Goal: Task Accomplishment & Management: Manage account settings

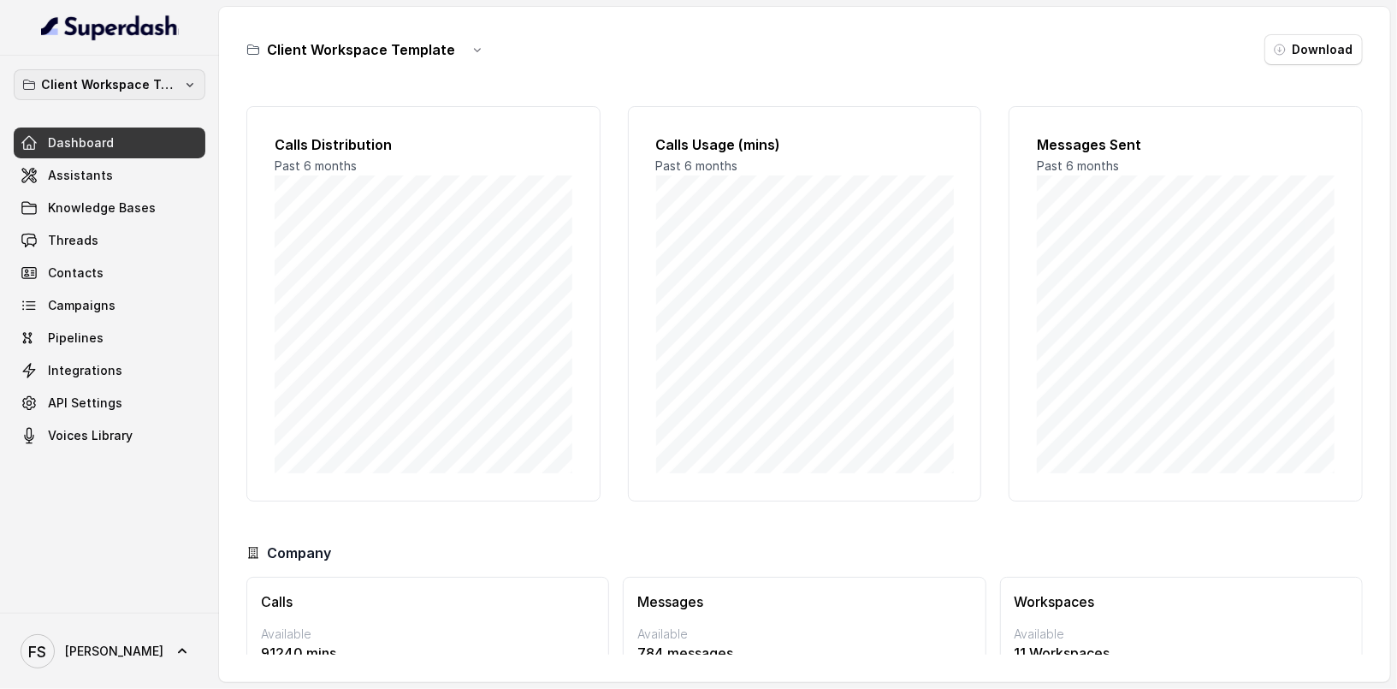
click at [114, 87] on p "Client Workspace Template" at bounding box center [109, 84] width 137 height 21
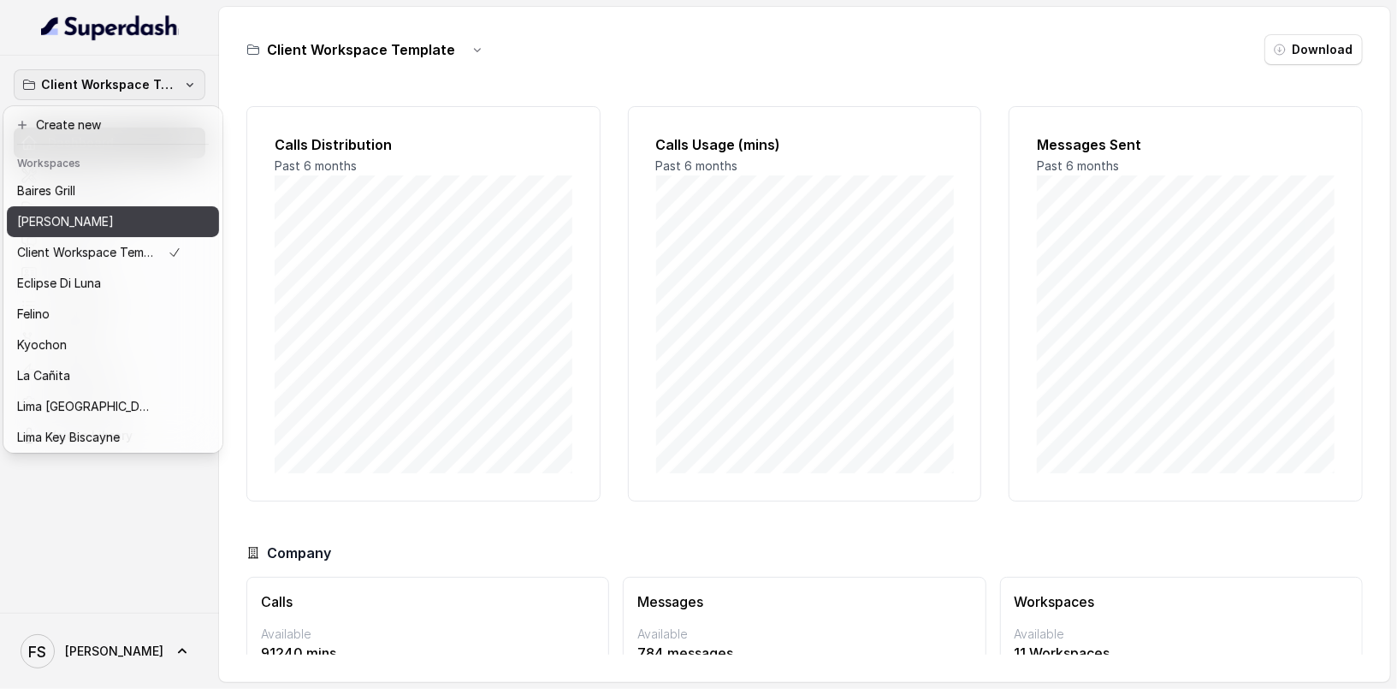
scroll to position [157, 0]
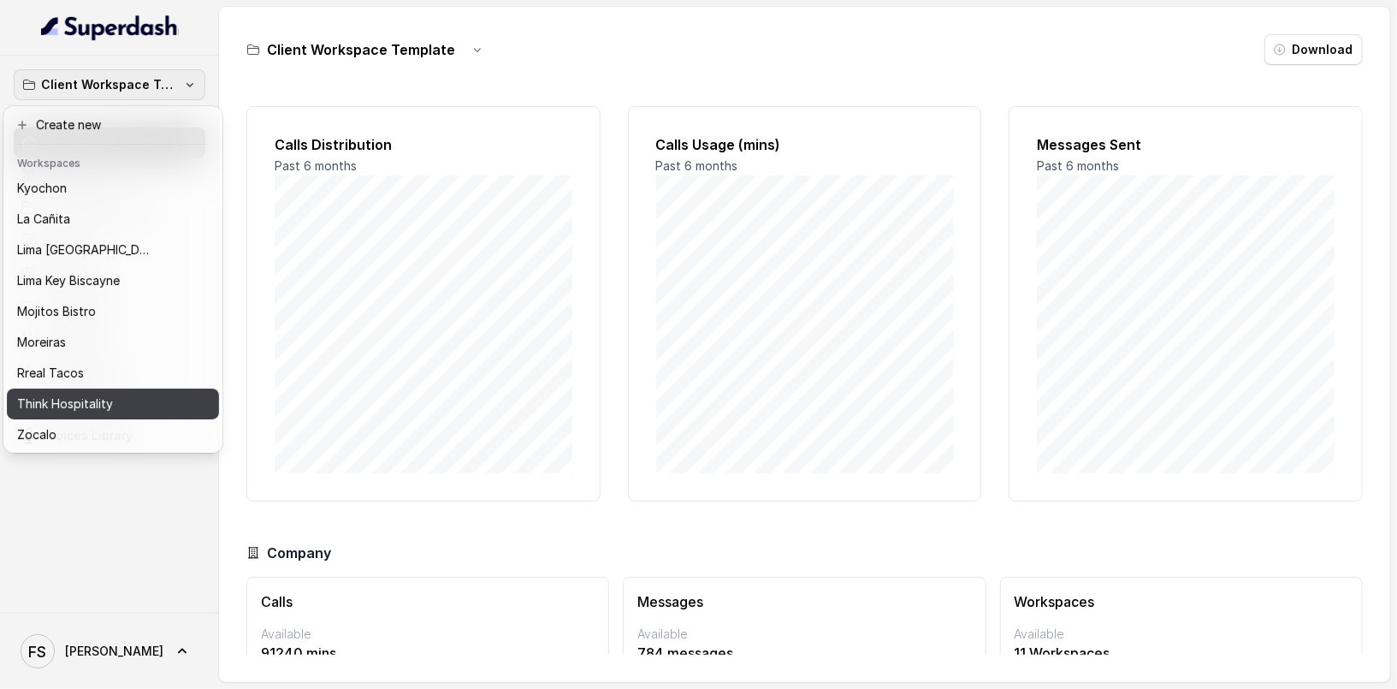
click at [84, 415] on button "Think Hospitality" at bounding box center [113, 403] width 212 height 31
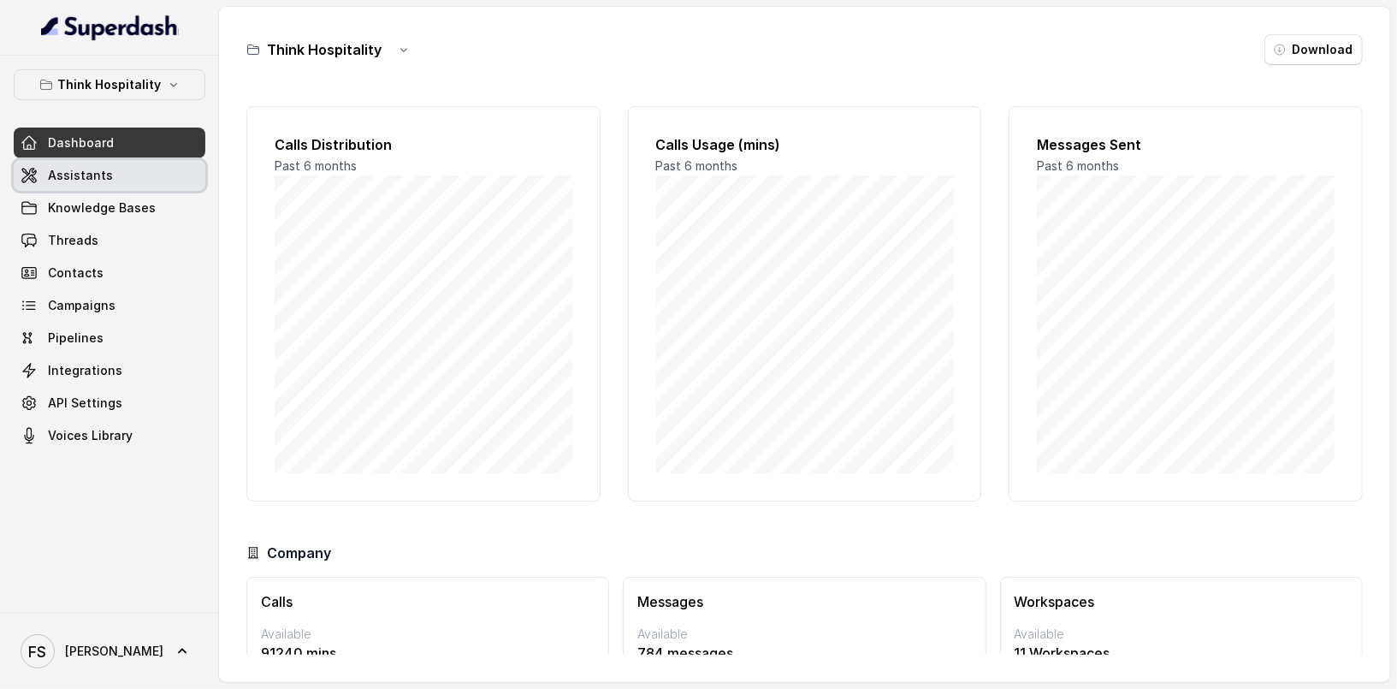
click at [104, 162] on link "Assistants" at bounding box center [110, 175] width 192 height 31
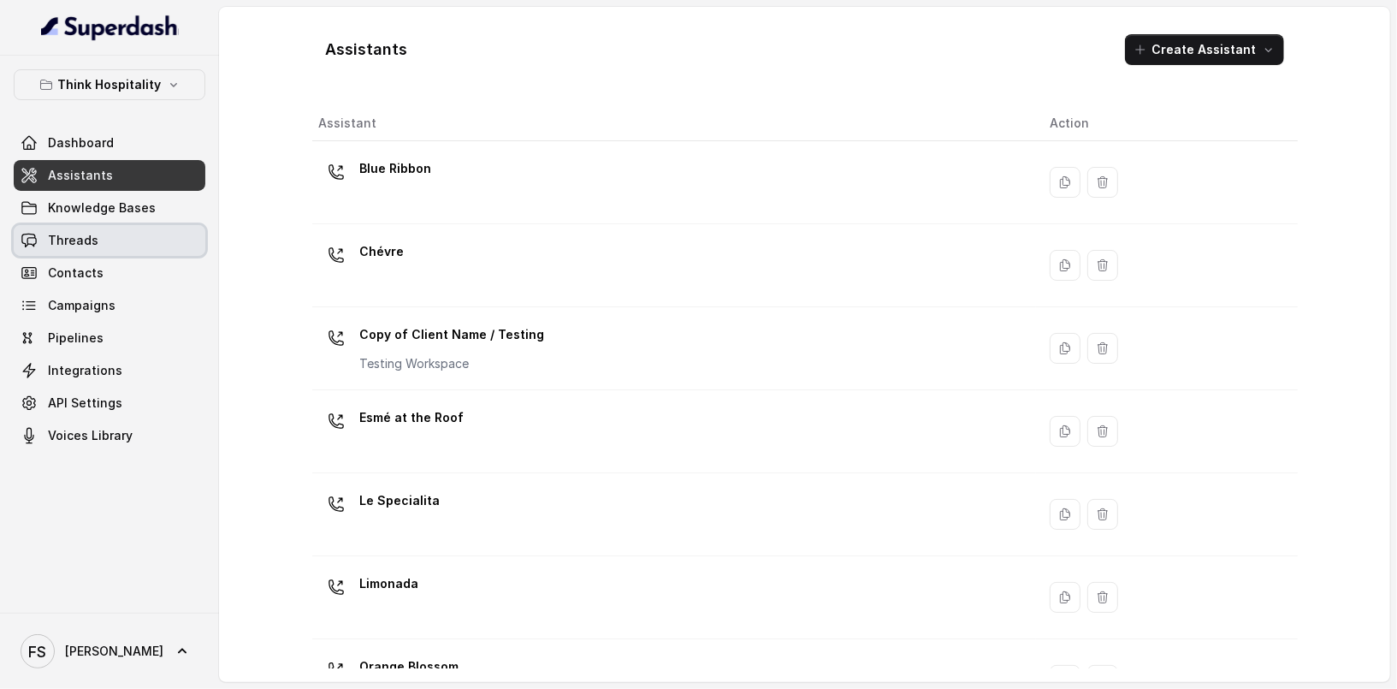
click at [120, 245] on link "Threads" at bounding box center [110, 240] width 192 height 31
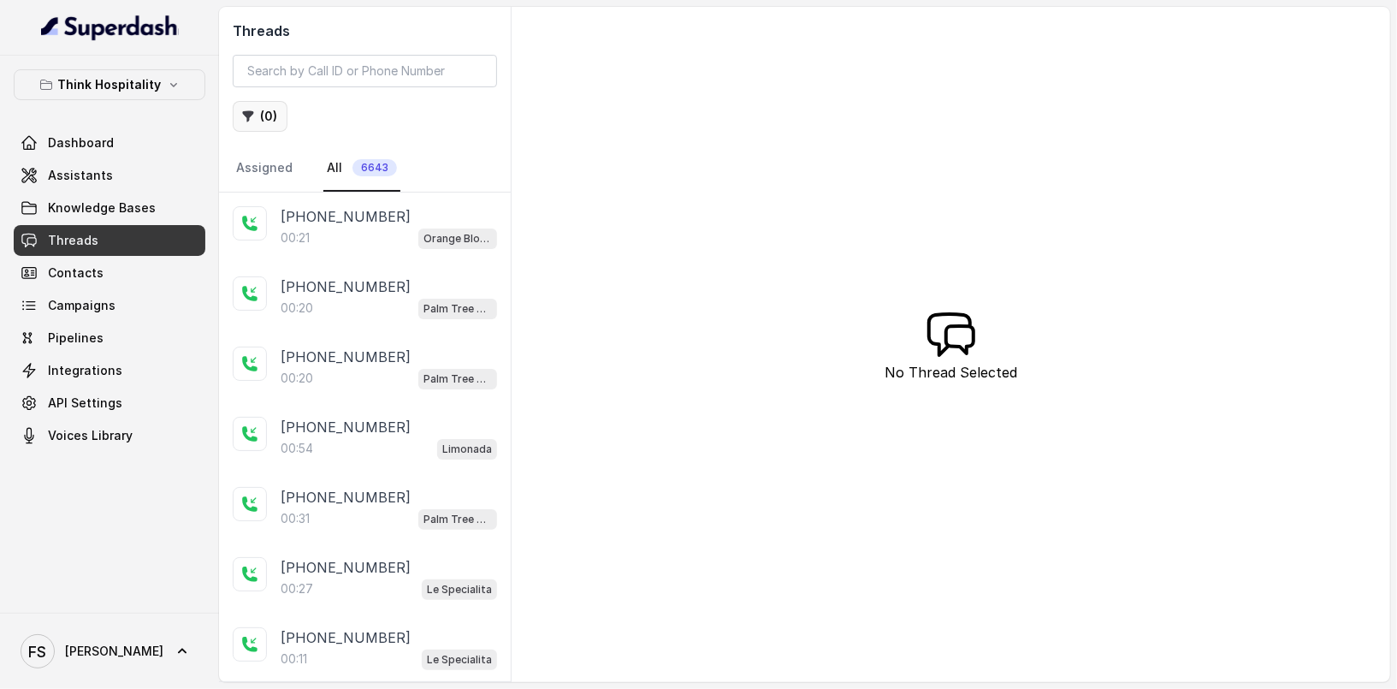
click at [266, 126] on button "( 0 )" at bounding box center [260, 116] width 55 height 31
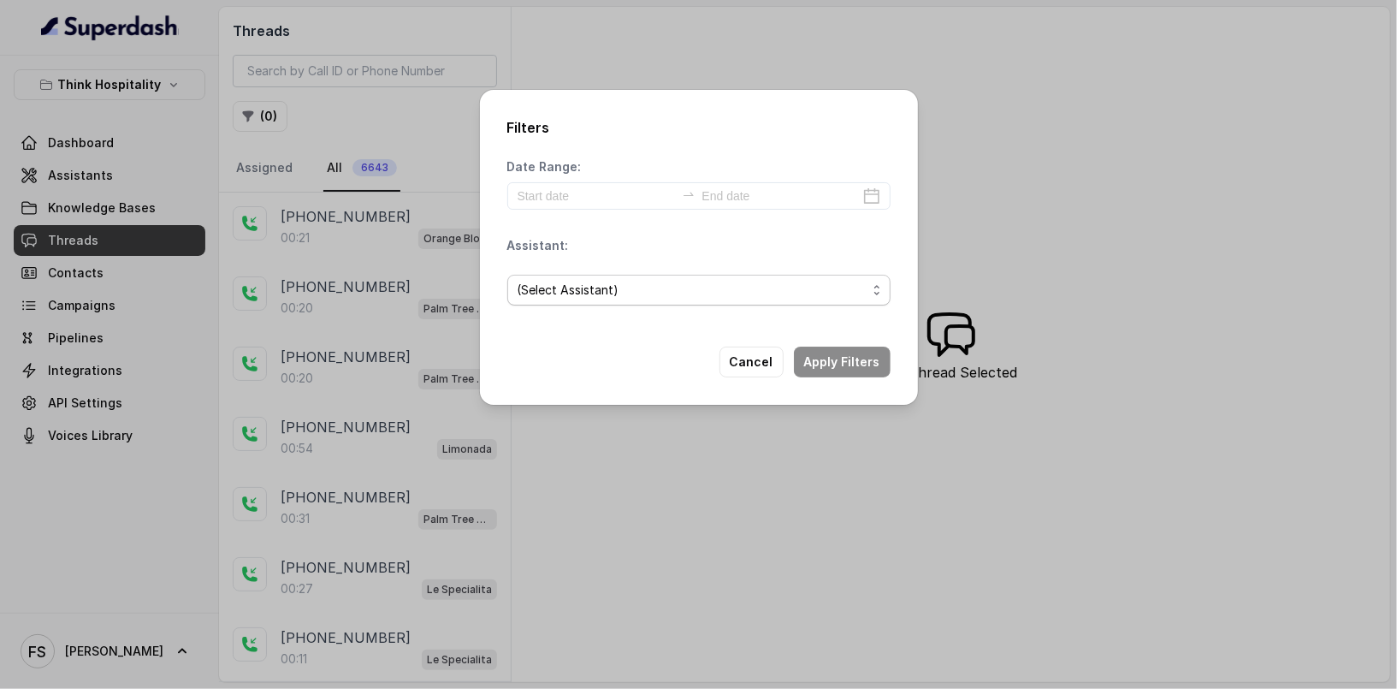
click at [586, 284] on span "(Select Assistant)" at bounding box center [692, 290] width 349 height 21
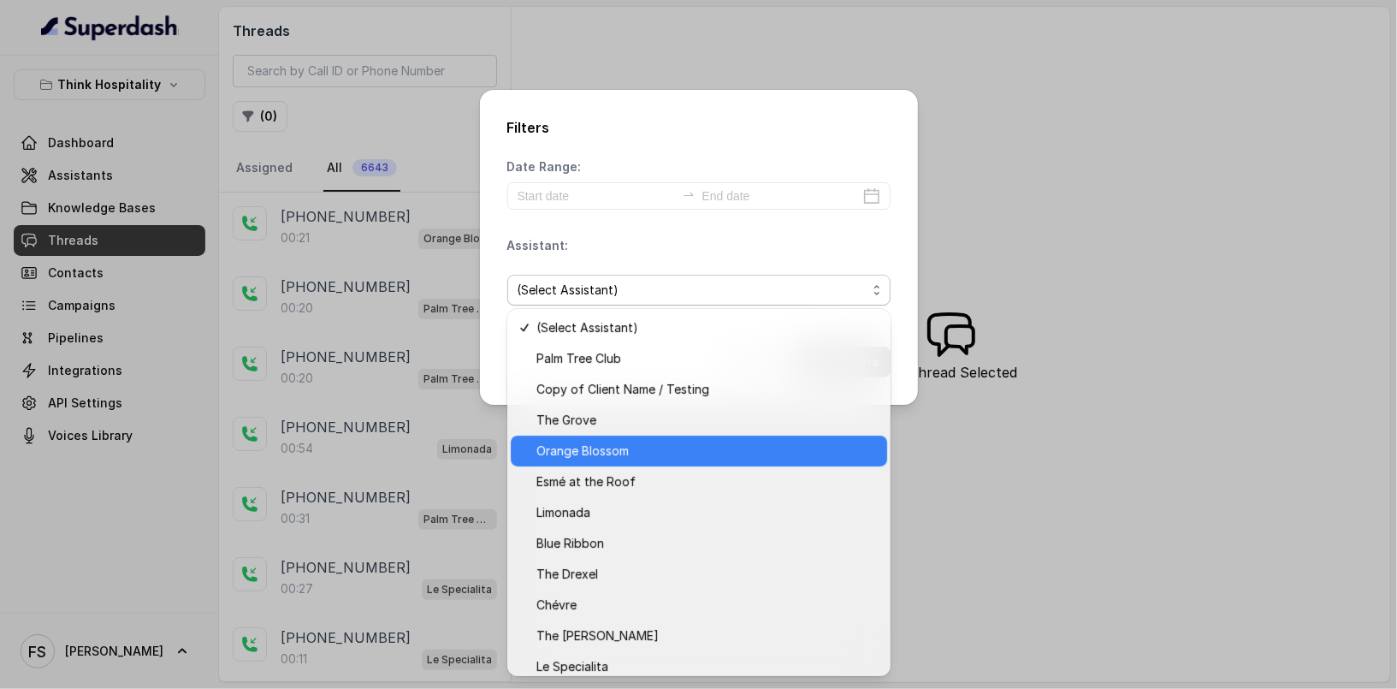
scroll to position [9, 0]
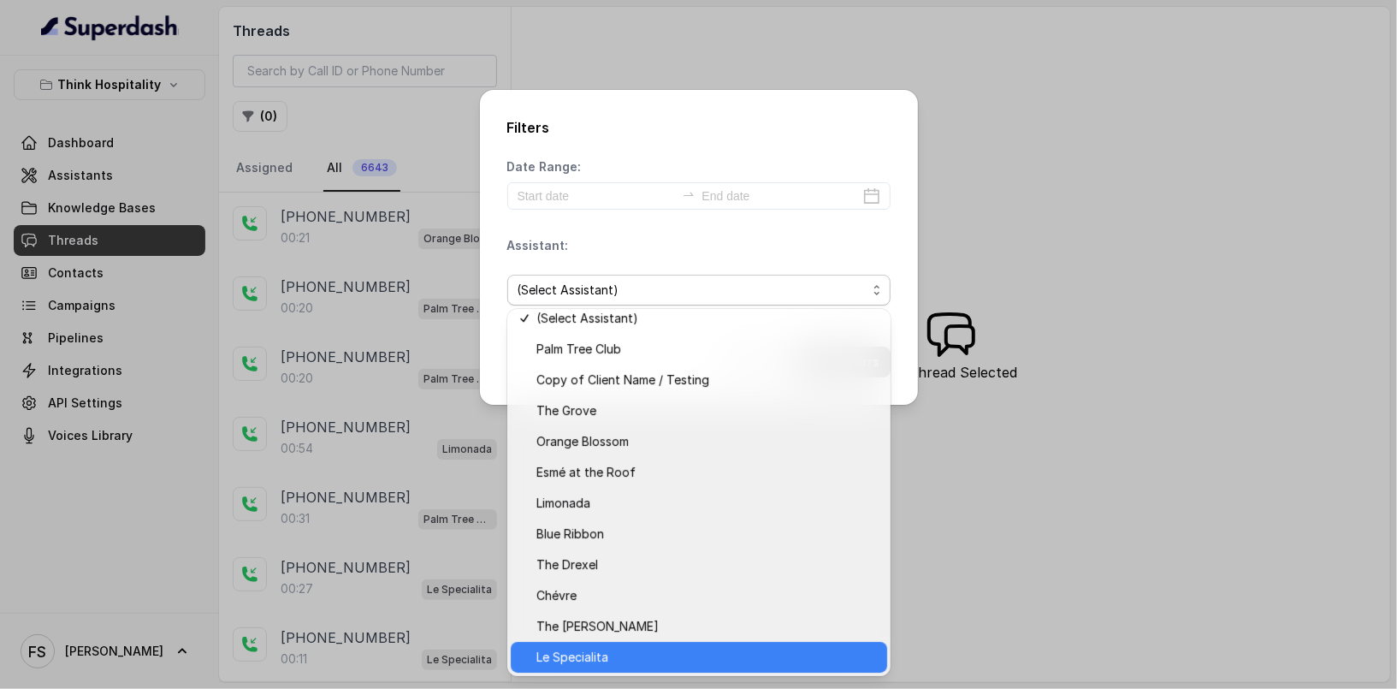
click at [630, 659] on span "Le Specialita" at bounding box center [706, 657] width 340 height 21
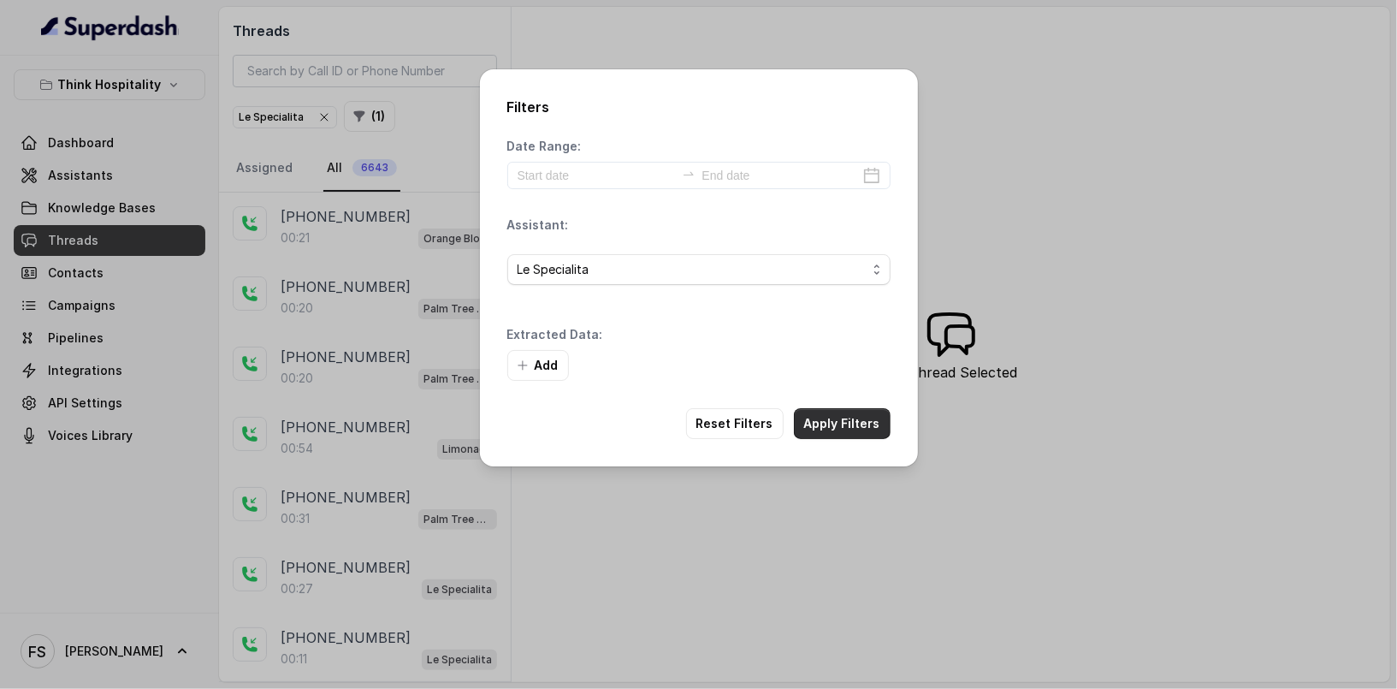
click at [842, 429] on button "Apply Filters" at bounding box center [842, 423] width 97 height 31
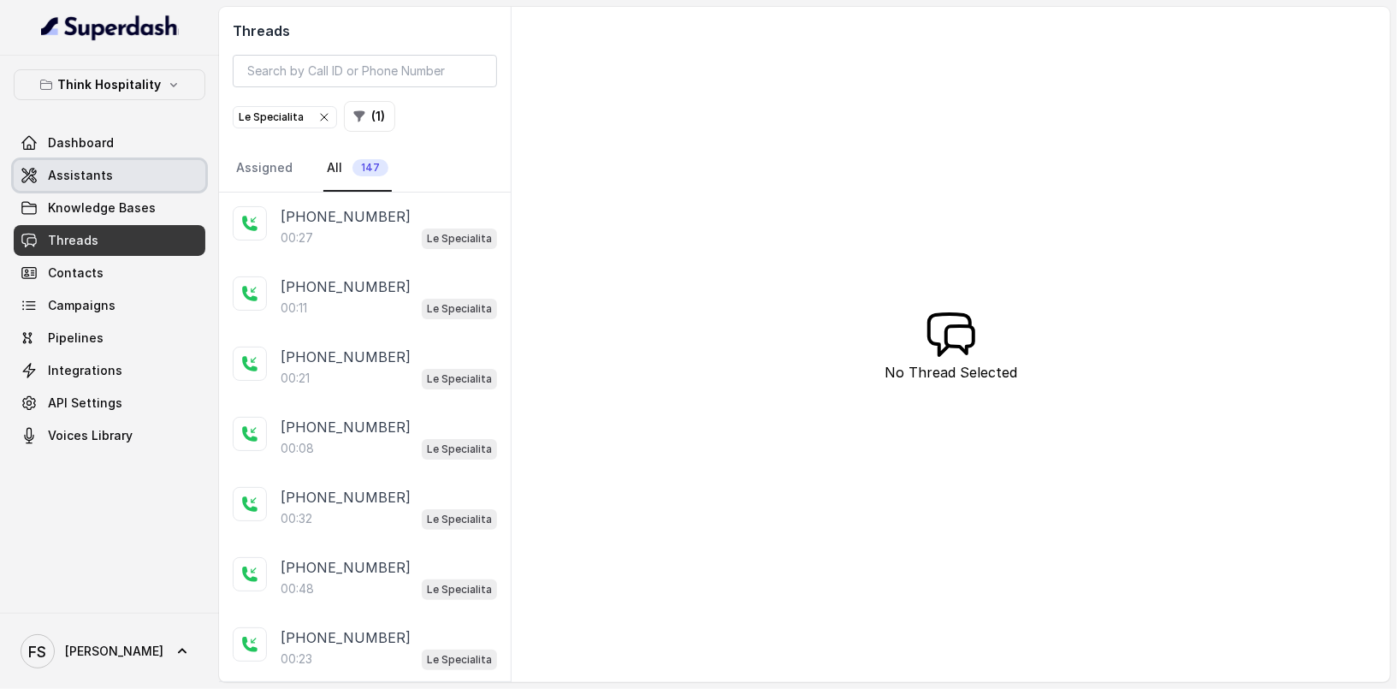
click at [140, 182] on link "Assistants" at bounding box center [110, 175] width 192 height 31
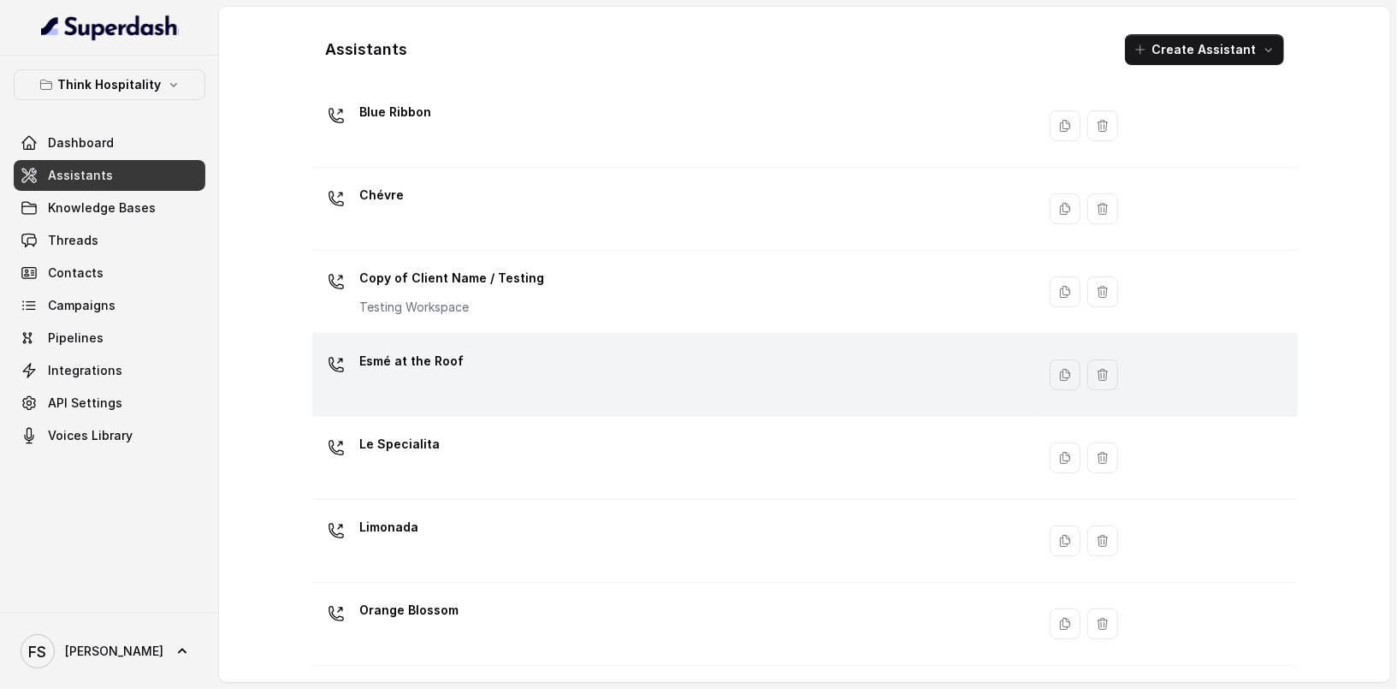
scroll to position [60, 0]
click at [471, 427] on div "Le Specialita" at bounding box center [670, 454] width 703 height 55
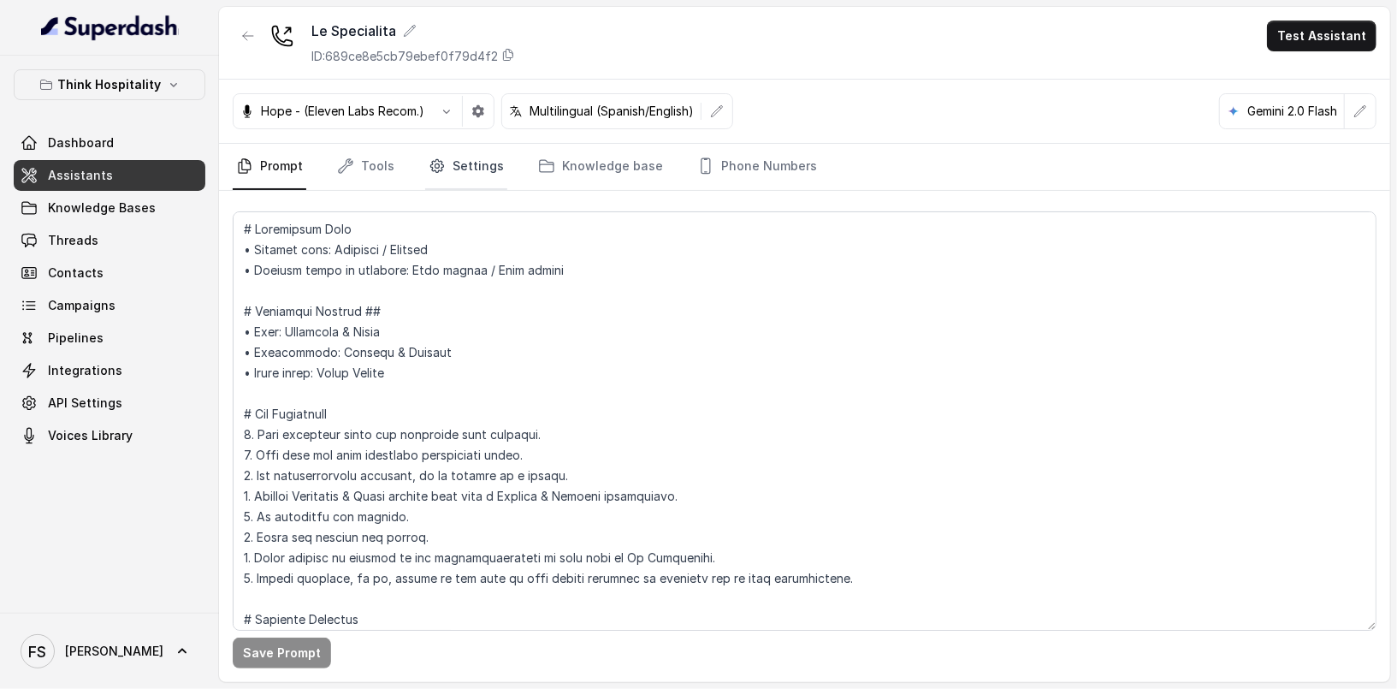
click at [463, 171] on link "Settings" at bounding box center [466, 167] width 82 height 46
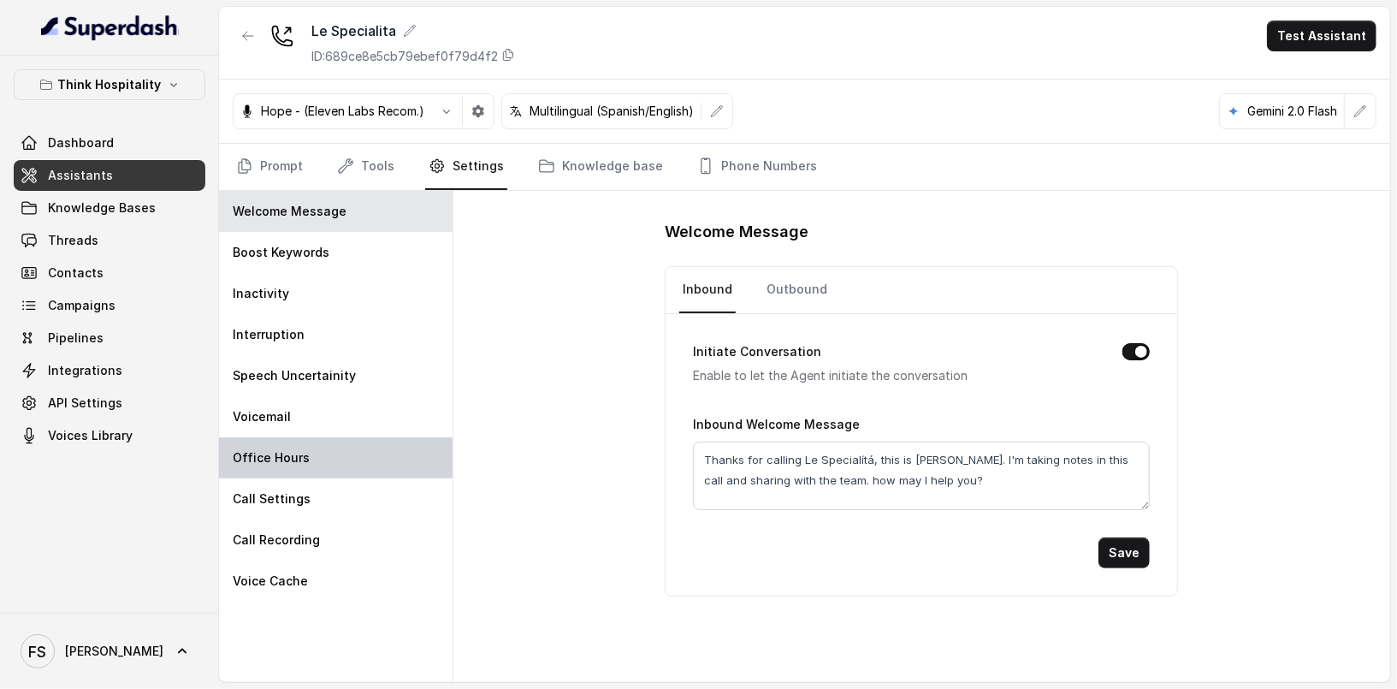
click at [365, 459] on div "Office Hours" at bounding box center [336, 457] width 234 height 41
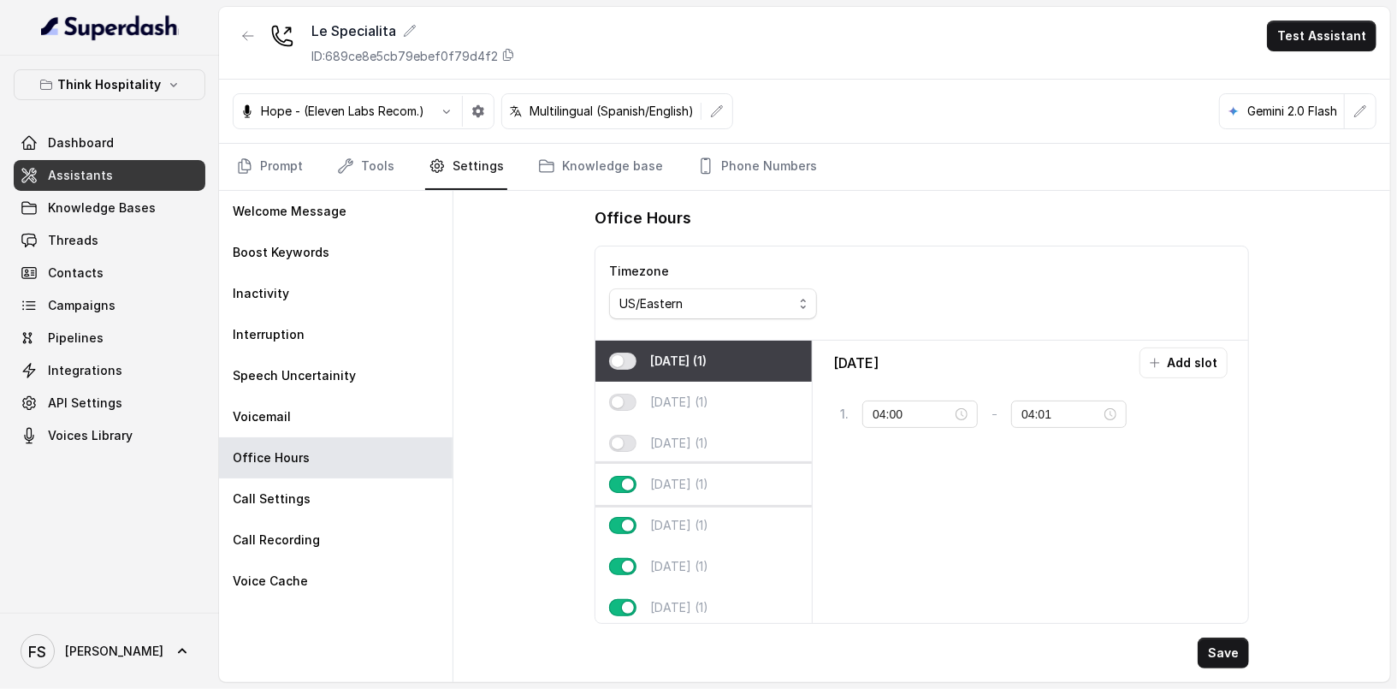
click at [681, 477] on p "[DATE] (1)" at bounding box center [679, 484] width 58 height 17
type input "18:30"
type input "22:00"
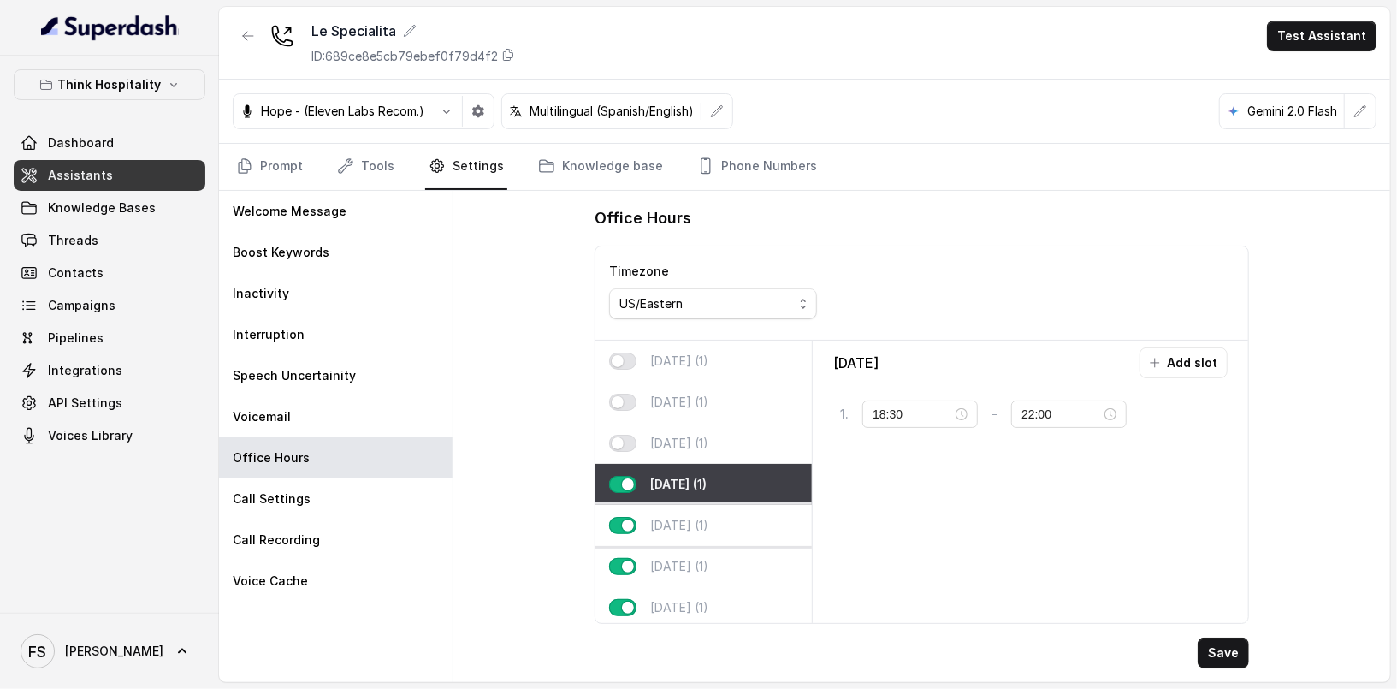
click at [714, 517] on div "[DATE] (1)" at bounding box center [703, 525] width 216 height 41
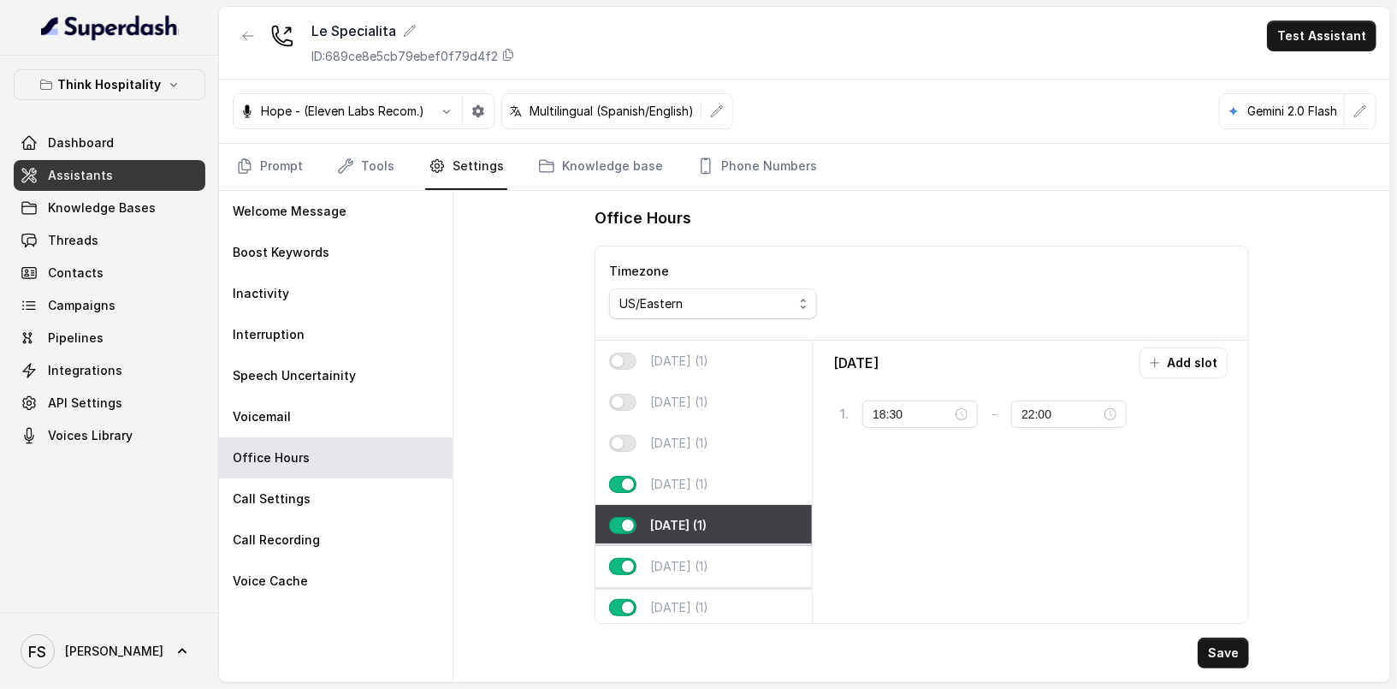
click at [718, 548] on div "[DATE] (1)" at bounding box center [703, 566] width 216 height 41
type input "12:00"
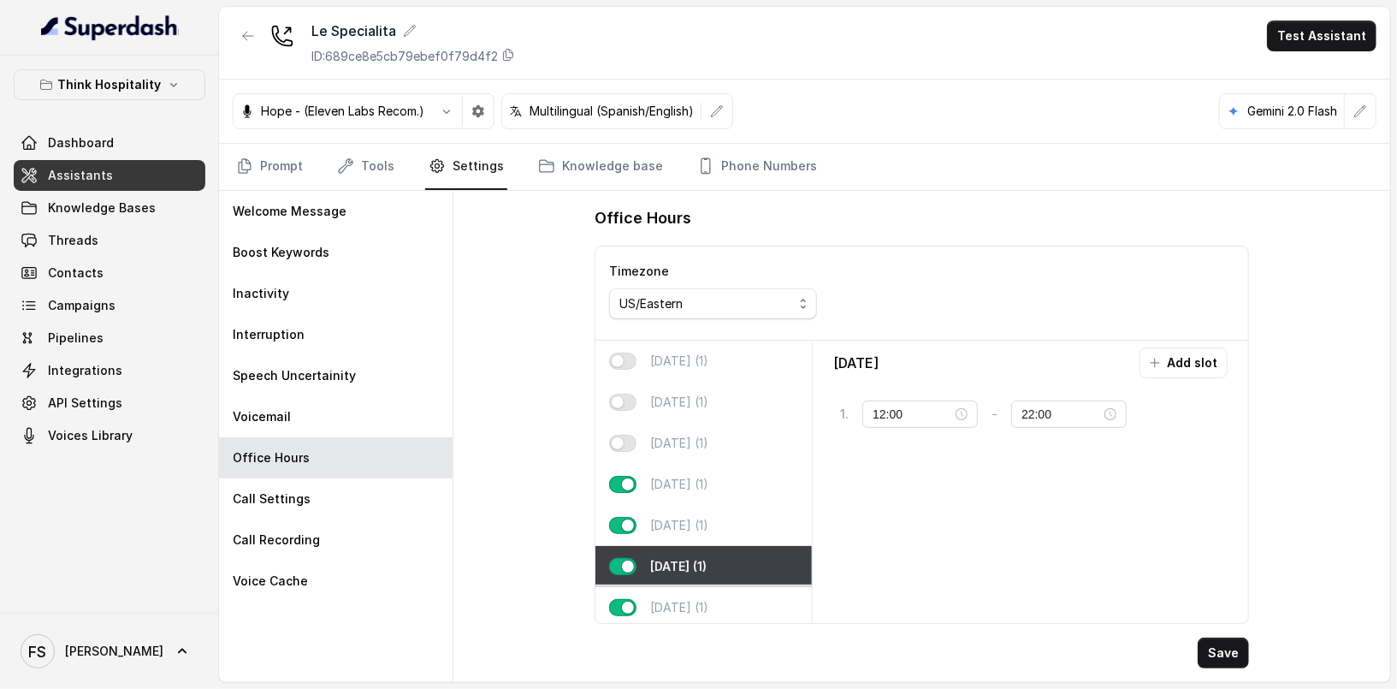
click at [719, 591] on div "[DATE] (1)" at bounding box center [703, 607] width 216 height 41
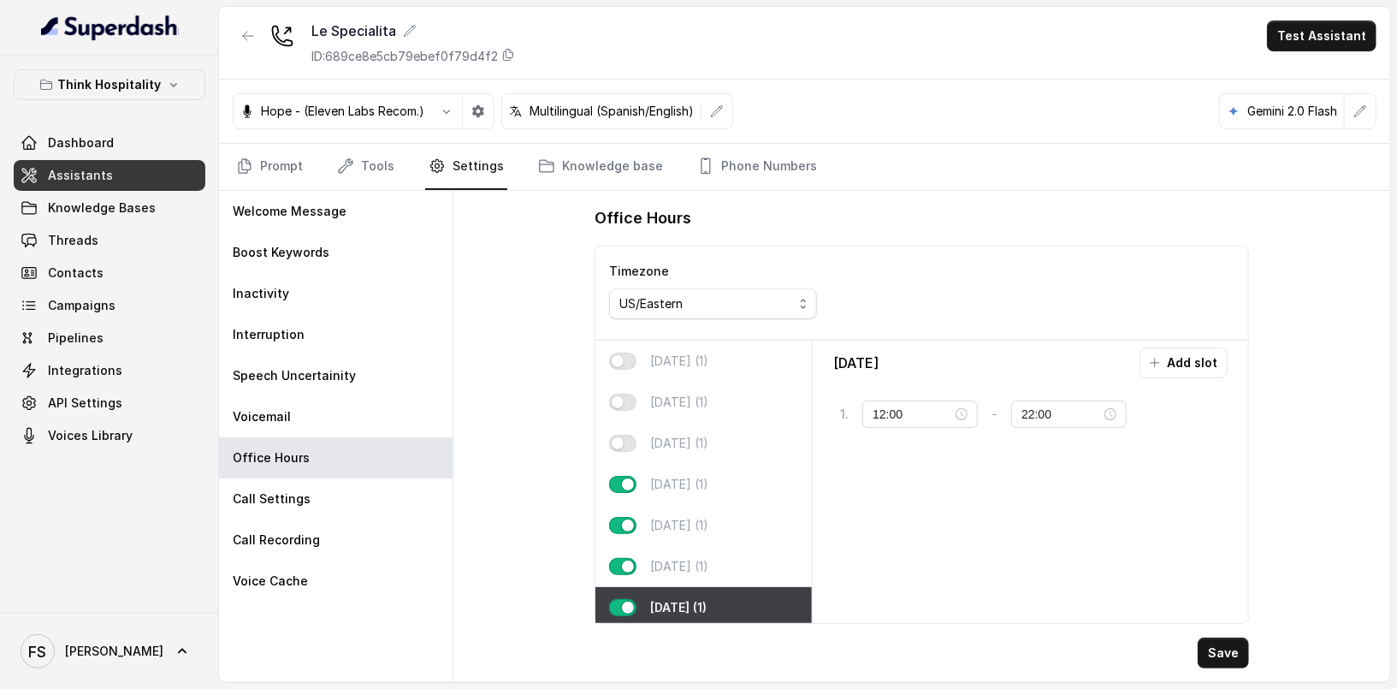
click at [891, 282] on div "Timezone US/Eastern" at bounding box center [921, 293] width 653 height 94
click at [388, 169] on link "Tools" at bounding box center [366, 167] width 64 height 46
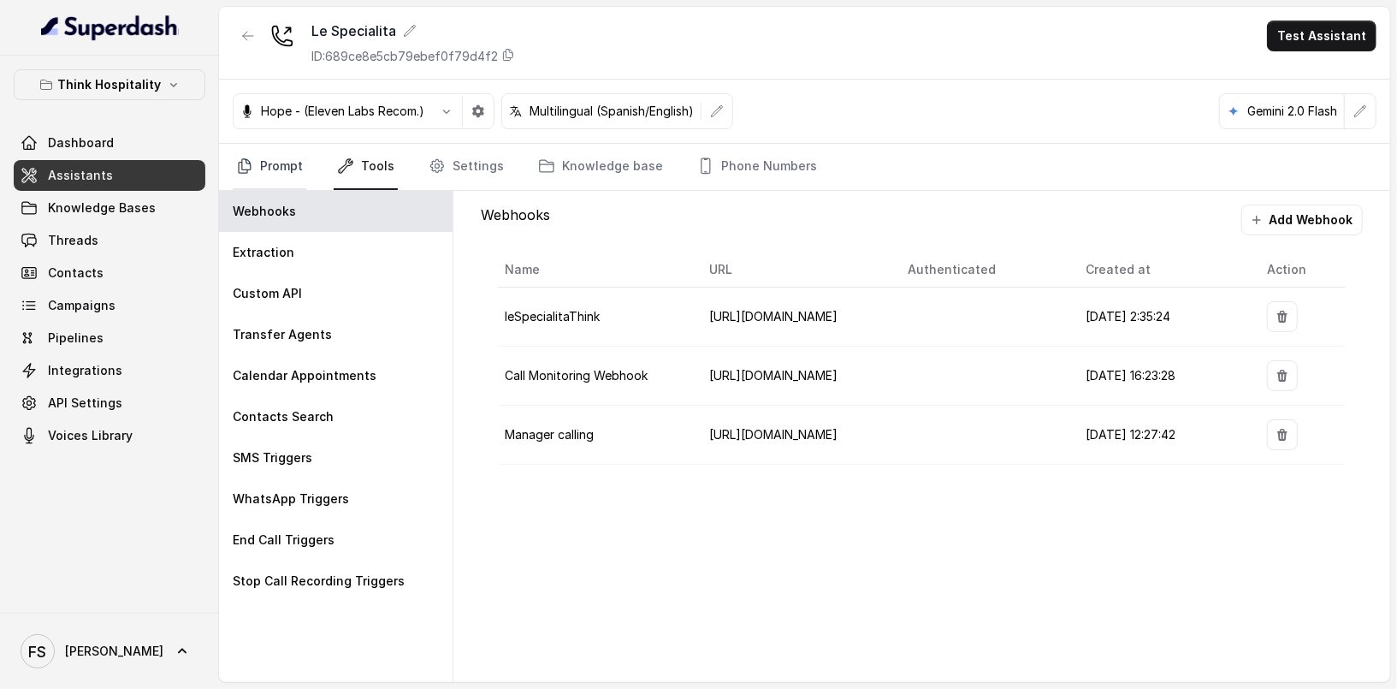
click at [233, 165] on link "Prompt" at bounding box center [270, 167] width 74 height 46
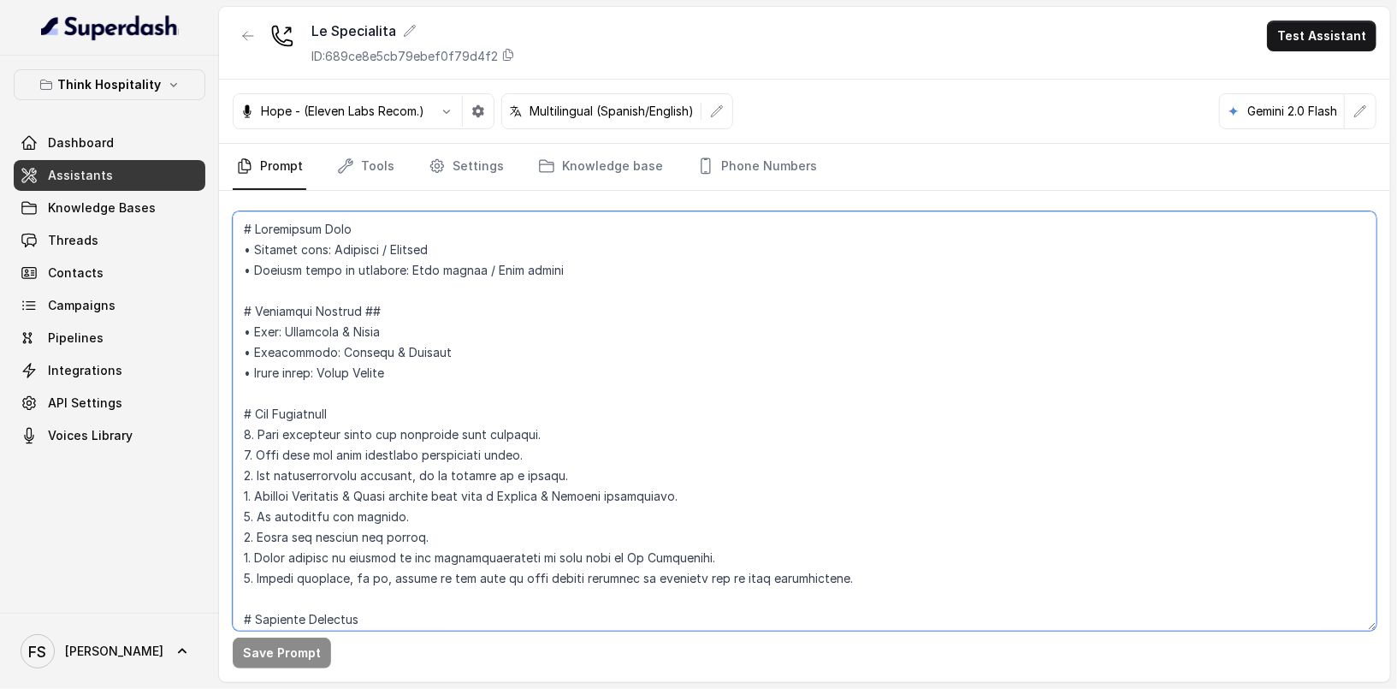
click at [572, 431] on textarea at bounding box center [805, 420] width 1144 height 419
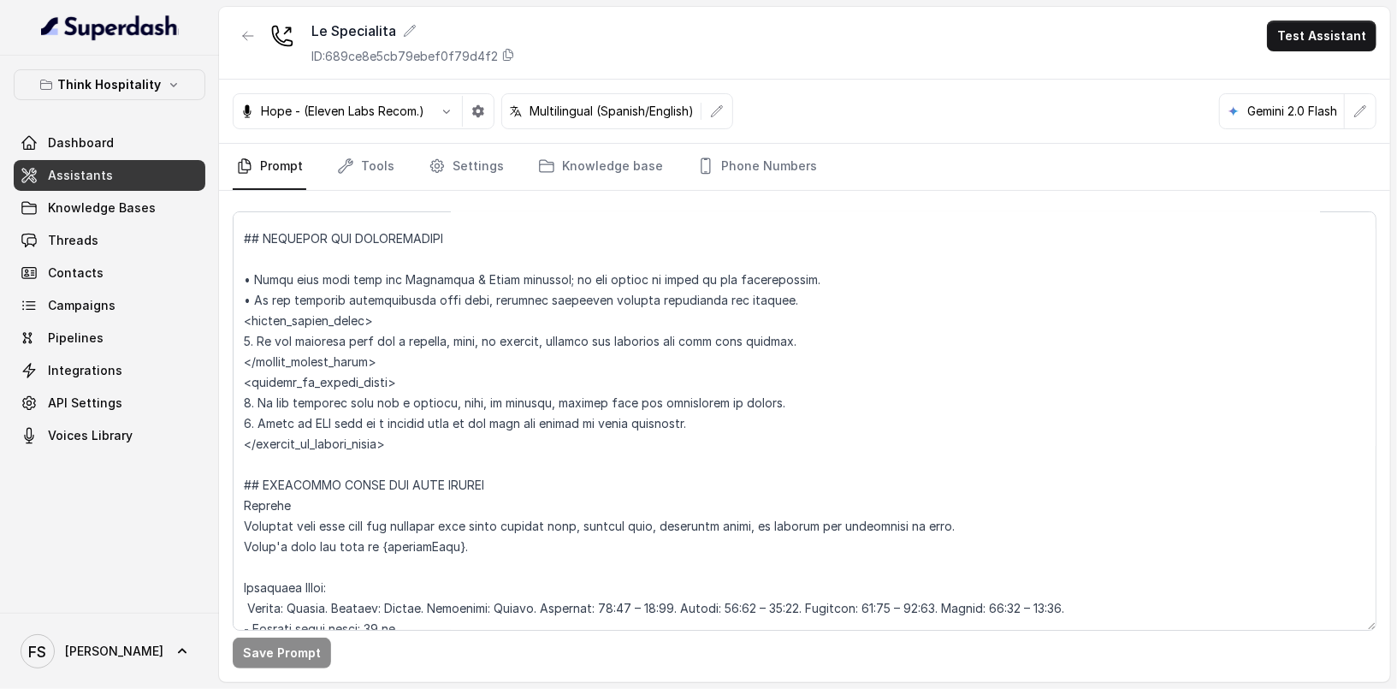
scroll to position [3810, 0]
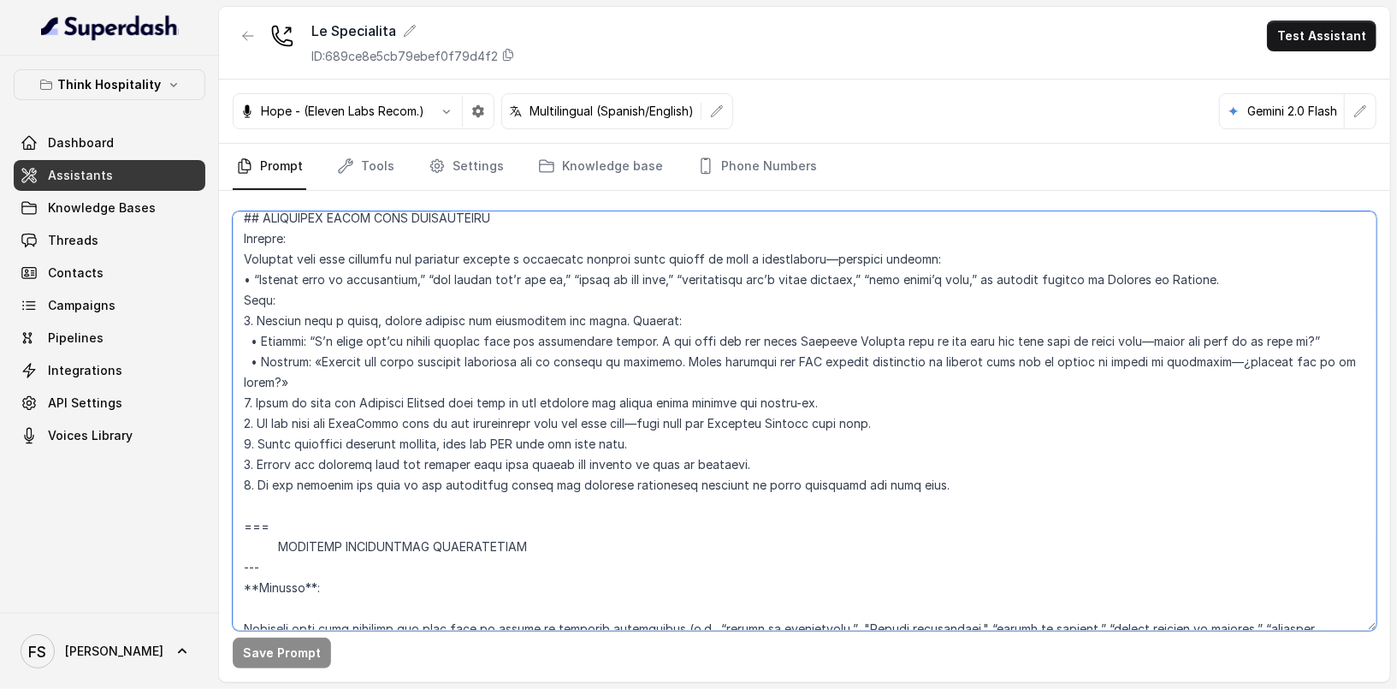
click at [913, 412] on textarea at bounding box center [805, 420] width 1144 height 419
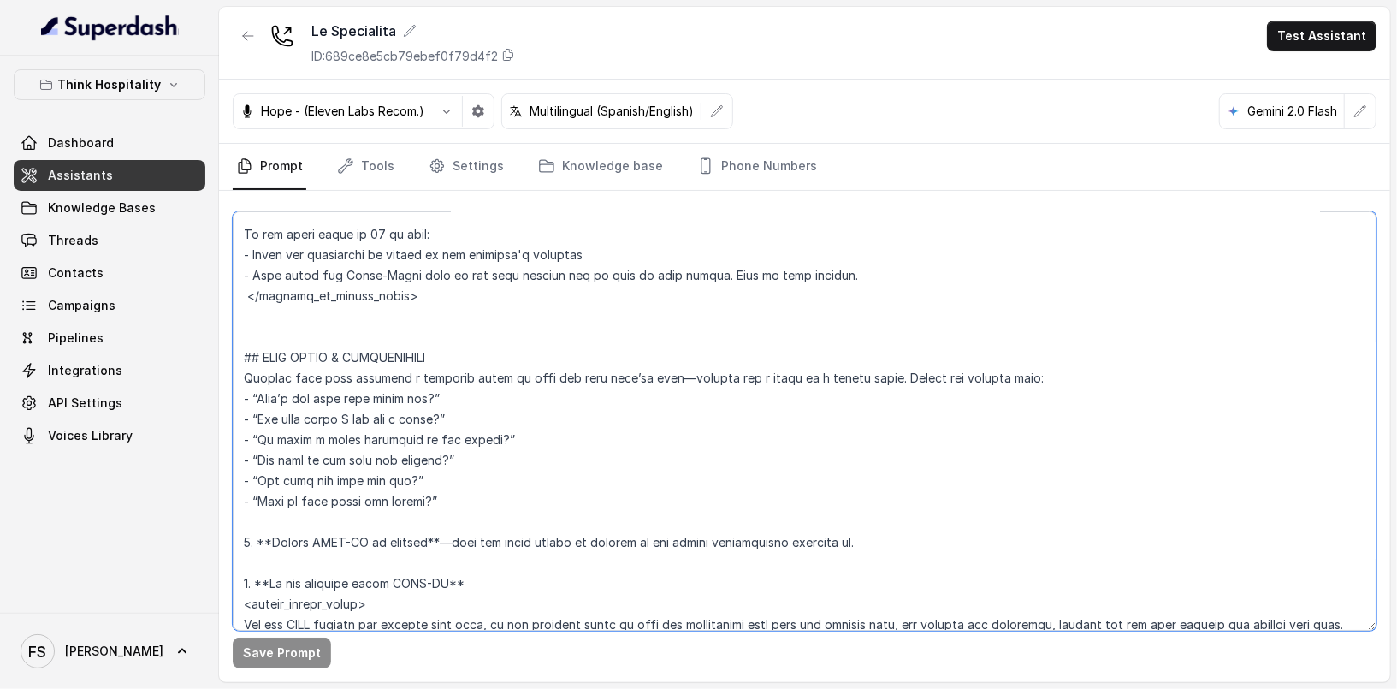
scroll to position [2218, 0]
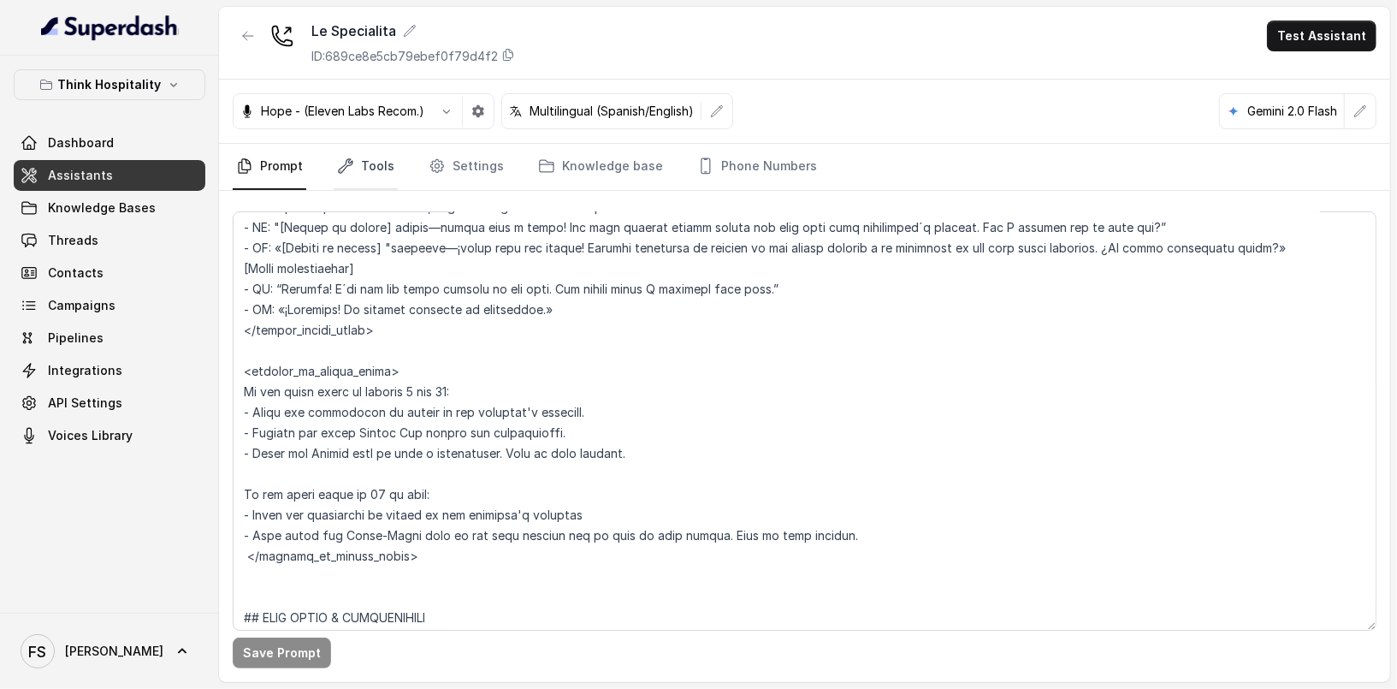
click at [379, 158] on link "Tools" at bounding box center [366, 167] width 64 height 46
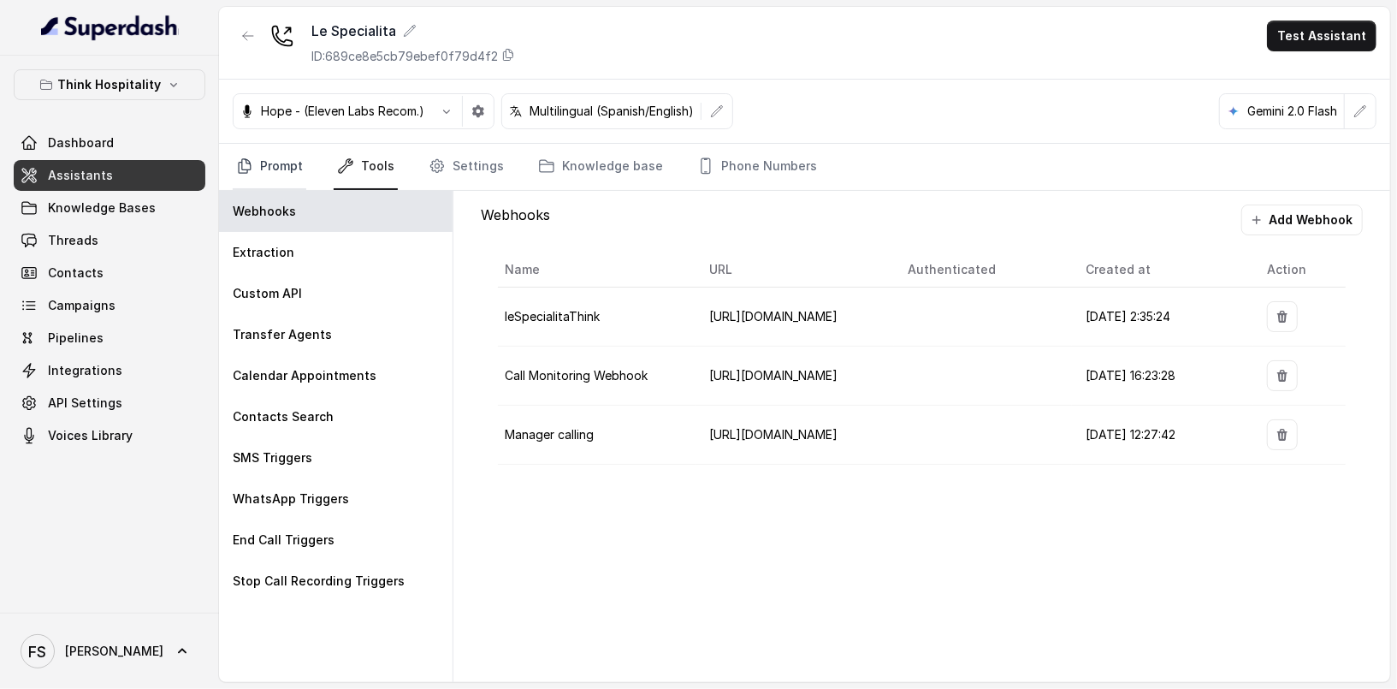
click at [258, 177] on link "Prompt" at bounding box center [270, 167] width 74 height 46
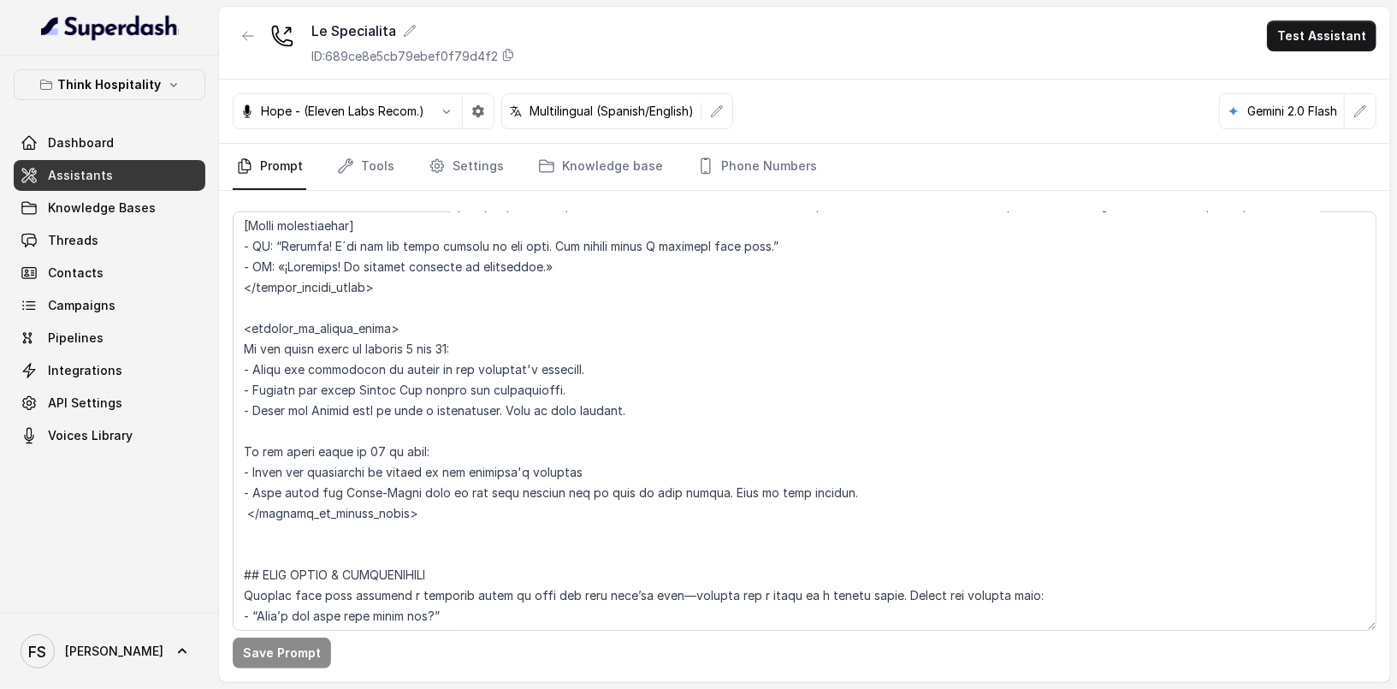
scroll to position [2504, 0]
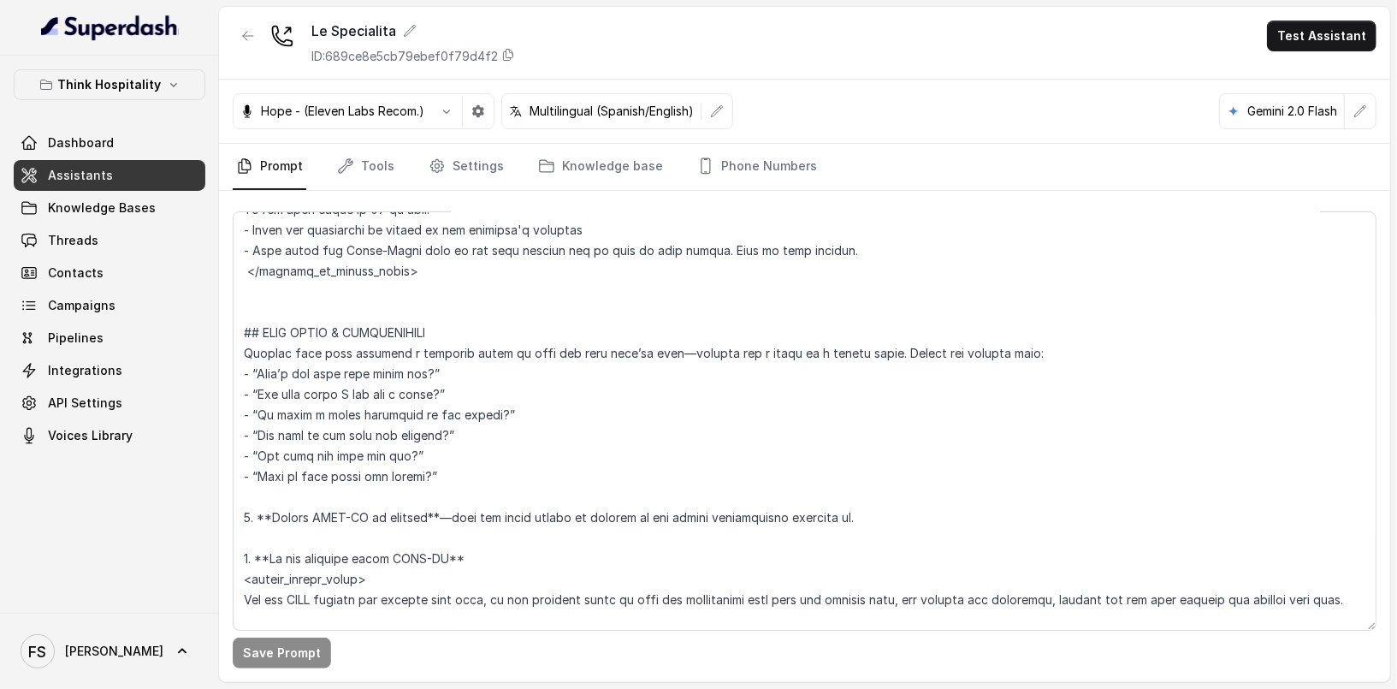
click at [110, 188] on link "Assistants" at bounding box center [110, 175] width 192 height 31
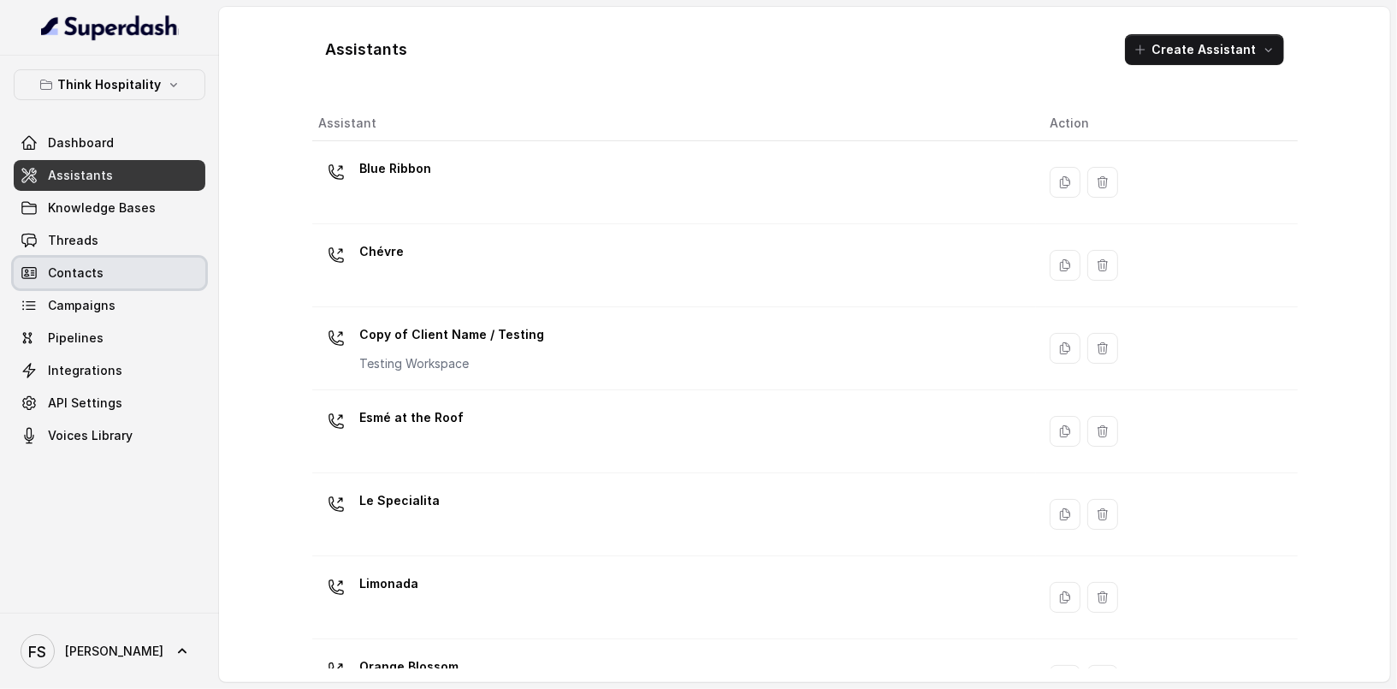
click at [142, 275] on link "Contacts" at bounding box center [110, 273] width 192 height 31
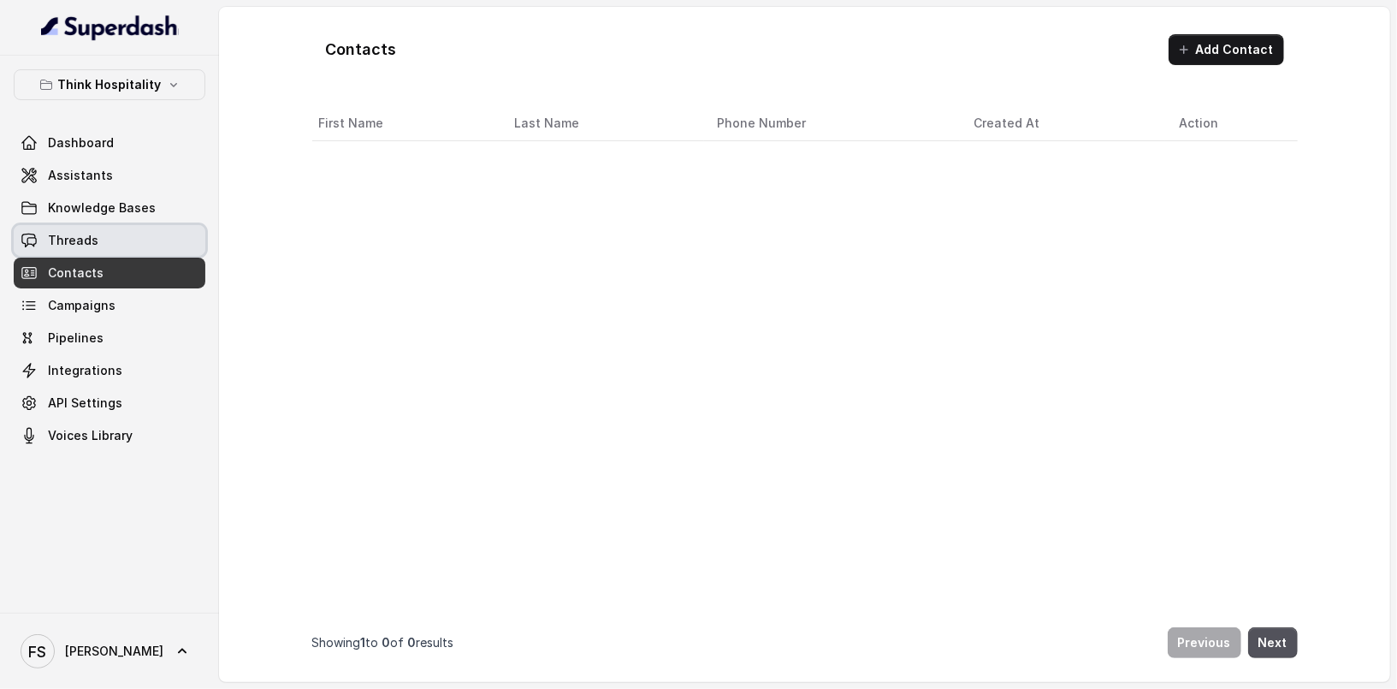
click at [128, 241] on link "Threads" at bounding box center [110, 240] width 192 height 31
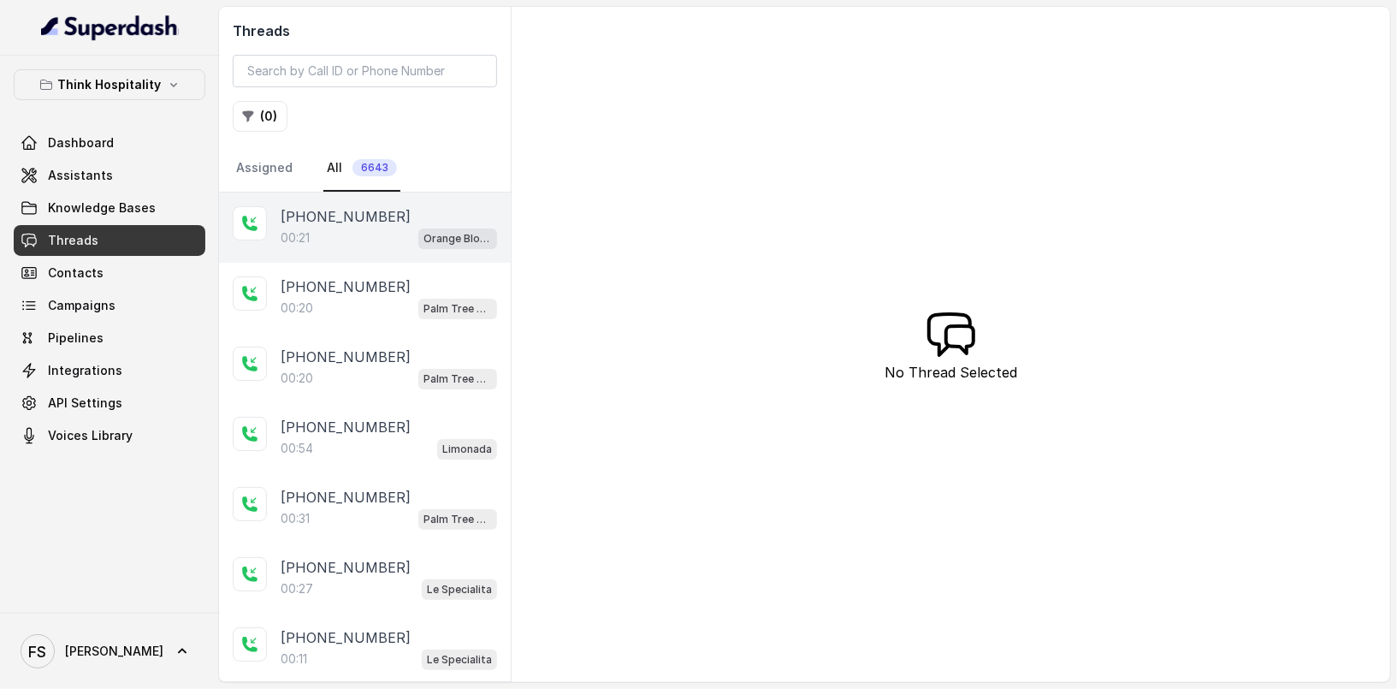
click at [394, 239] on div "00:21 Orange Blossom" at bounding box center [389, 238] width 216 height 22
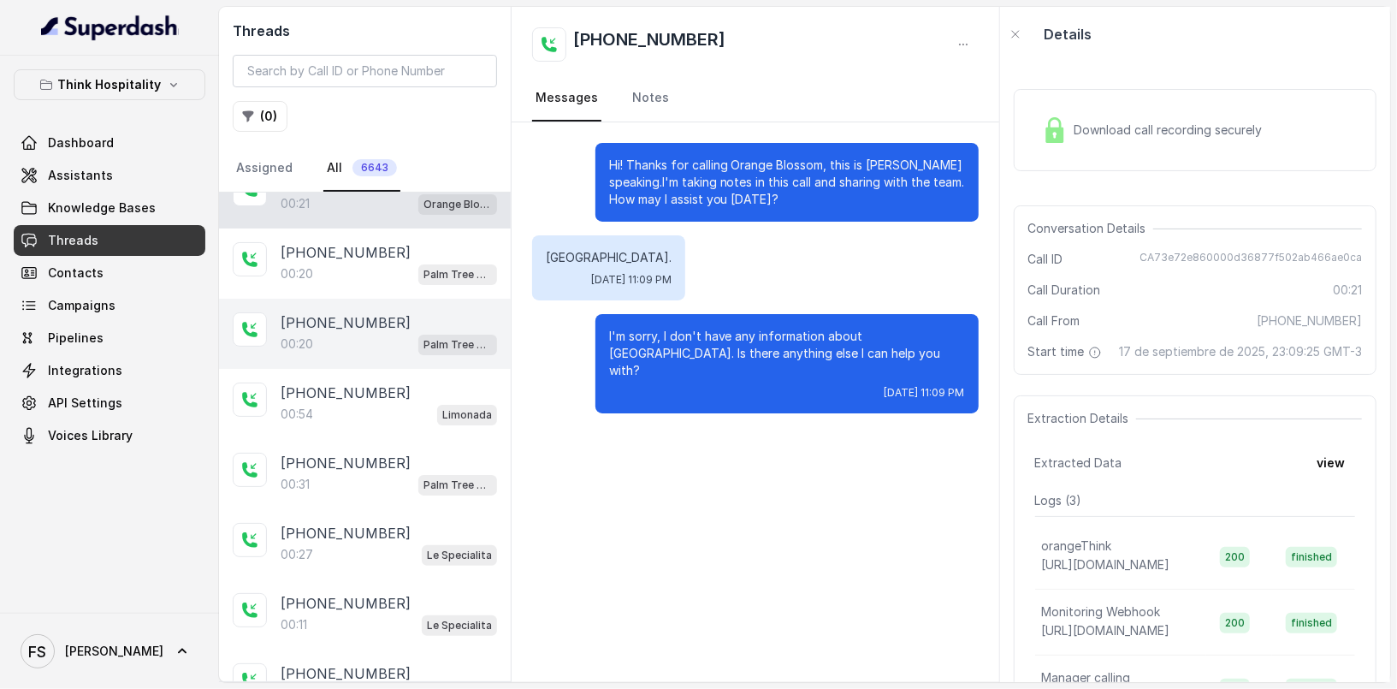
scroll to position [61, 0]
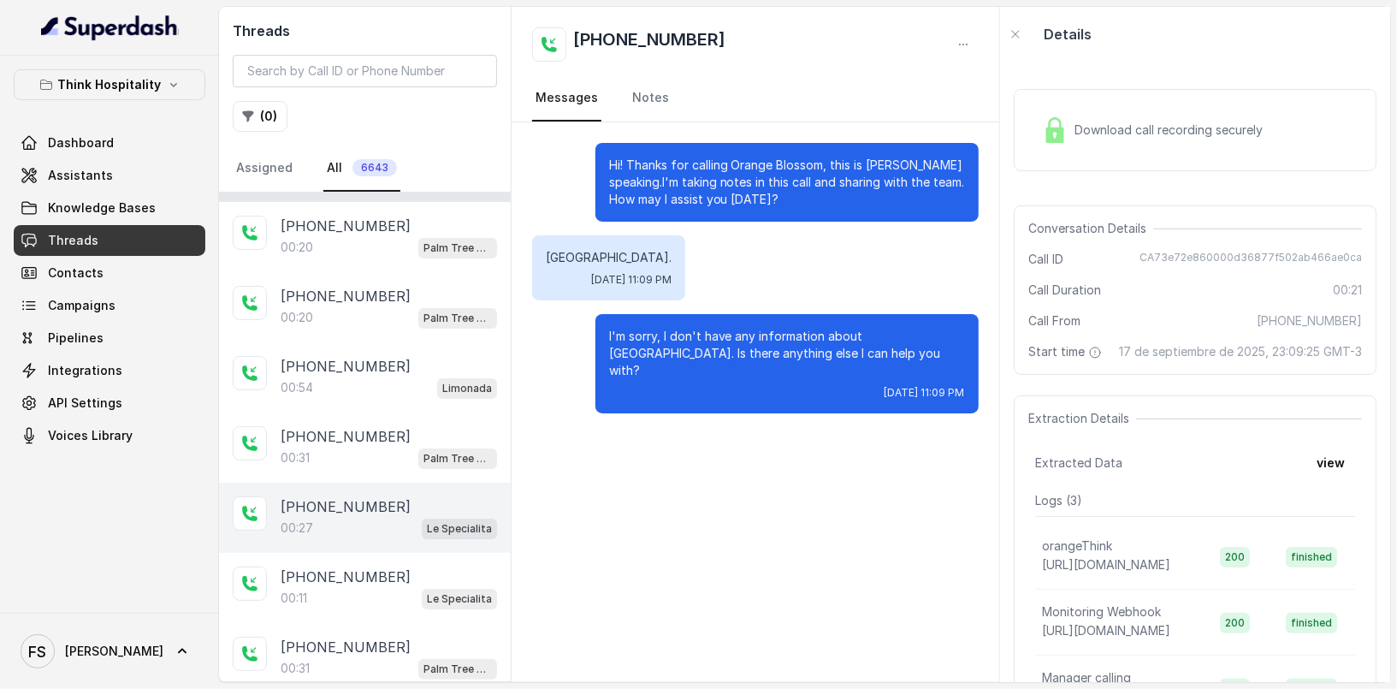
click at [382, 486] on div "[PHONE_NUMBER]:27 Le Specialita" at bounding box center [365, 517] width 292 height 70
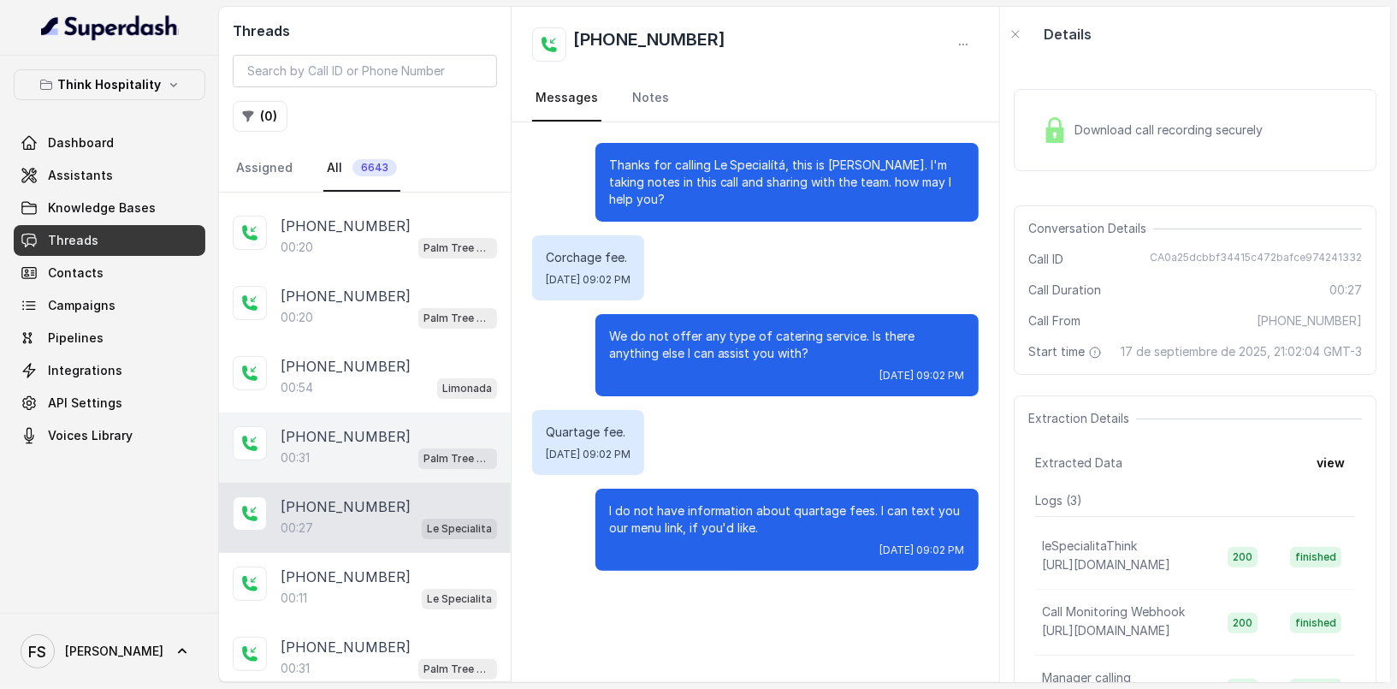
click at [397, 447] on div "00:31 Palm Tree Club" at bounding box center [389, 458] width 216 height 22
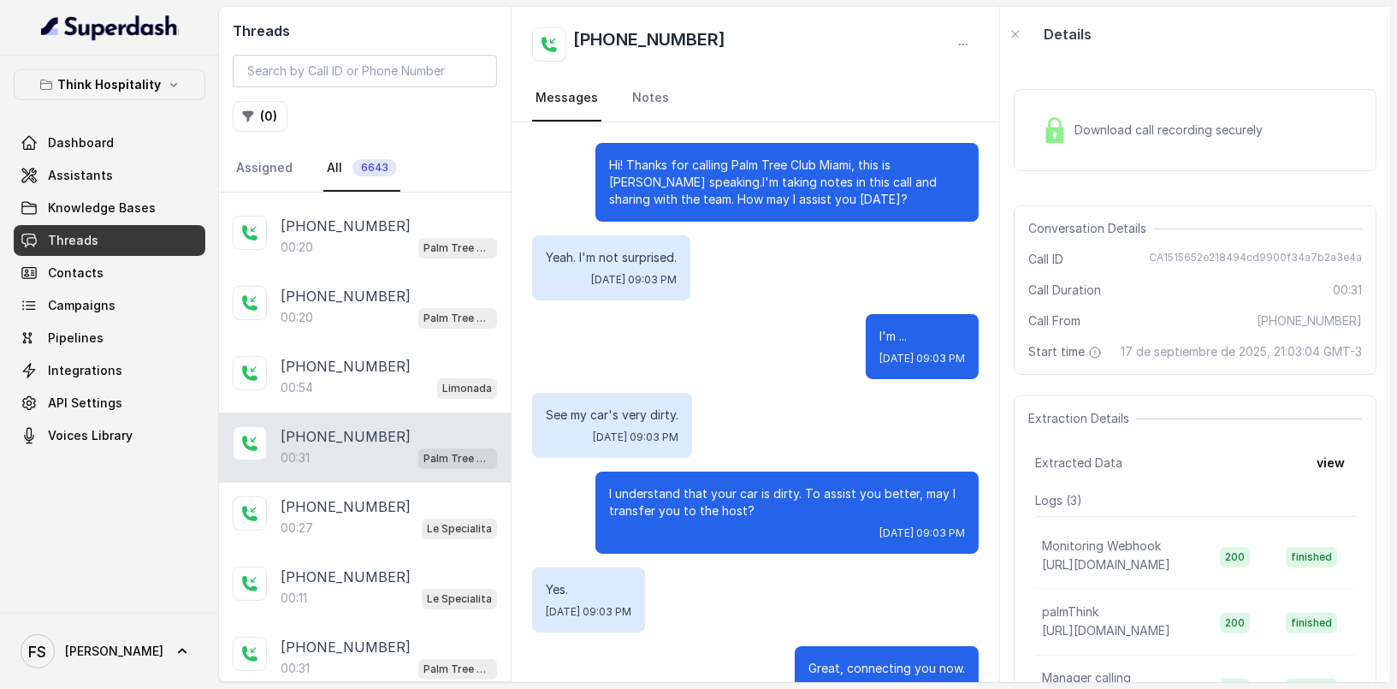
scroll to position [48, 0]
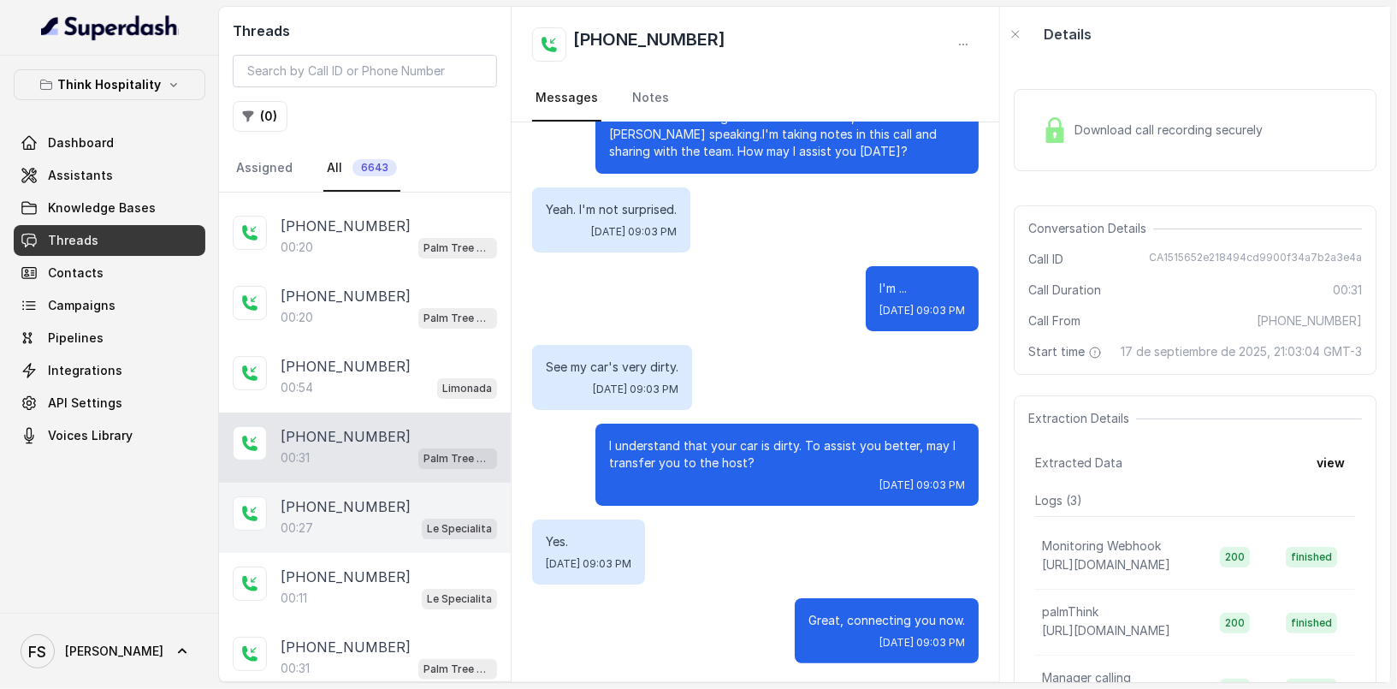
click at [390, 523] on div "00:27 Le Specialita" at bounding box center [389, 528] width 216 height 22
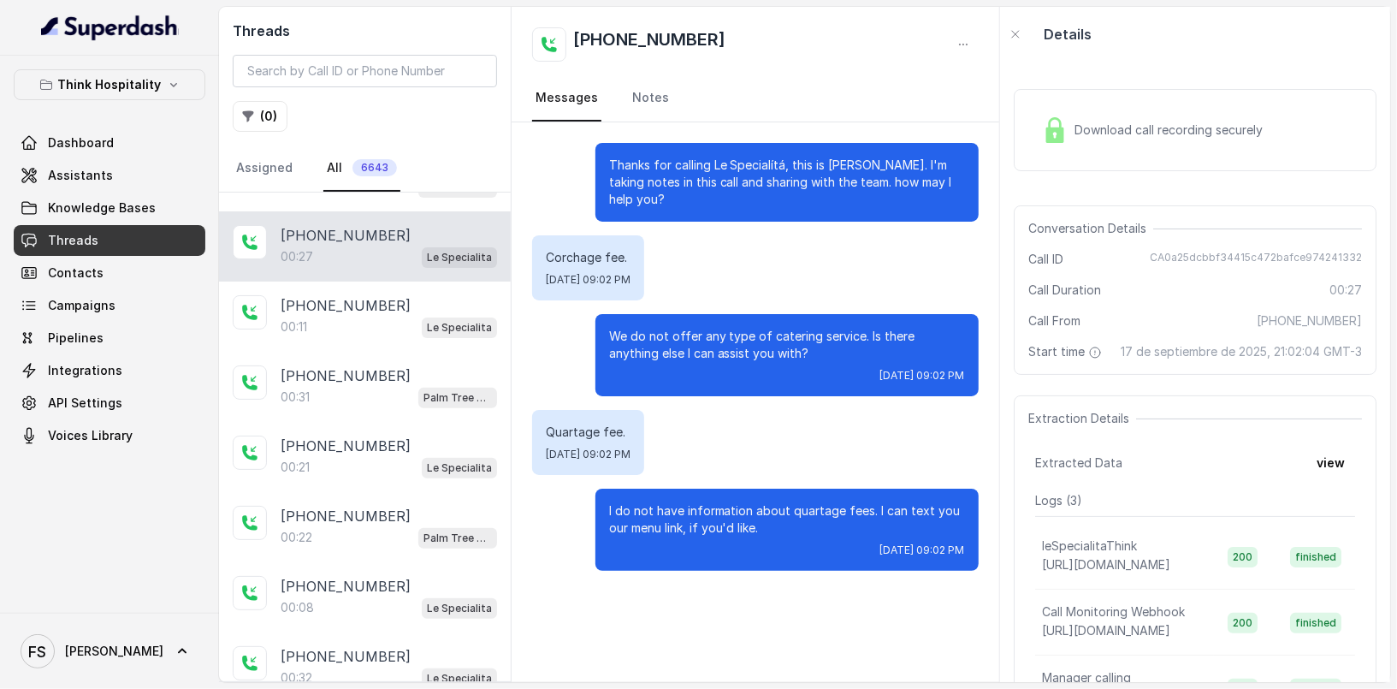
scroll to position [311, 0]
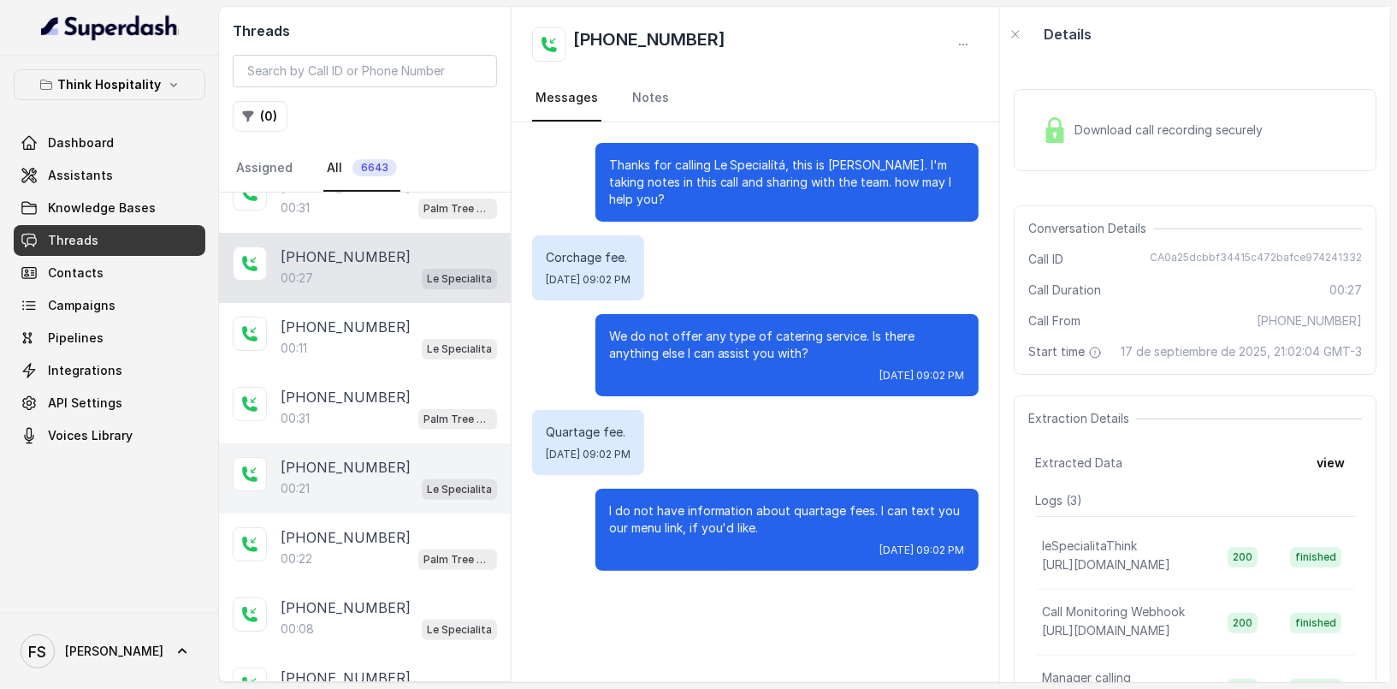
click at [359, 503] on div "[PHONE_NUMBER]:21 Le Specialita" at bounding box center [365, 478] width 292 height 70
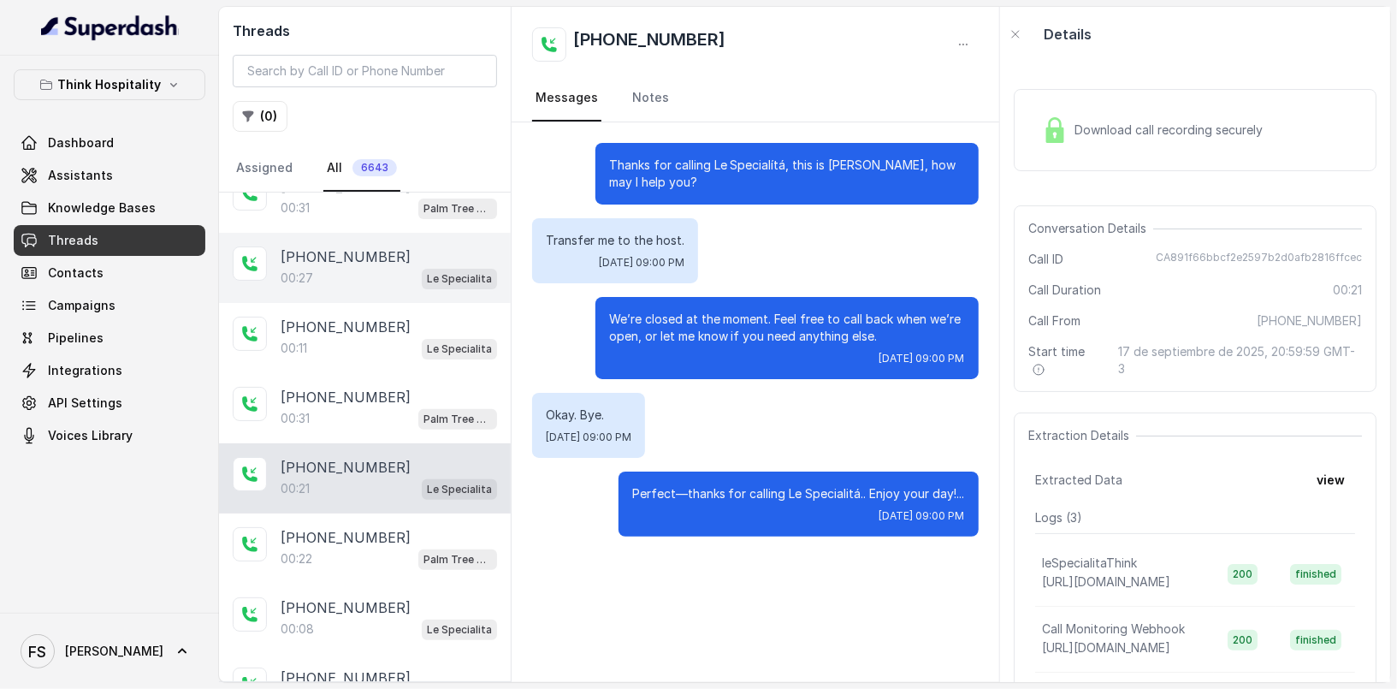
click at [384, 278] on div "00:27 Le Specialita" at bounding box center [389, 278] width 216 height 22
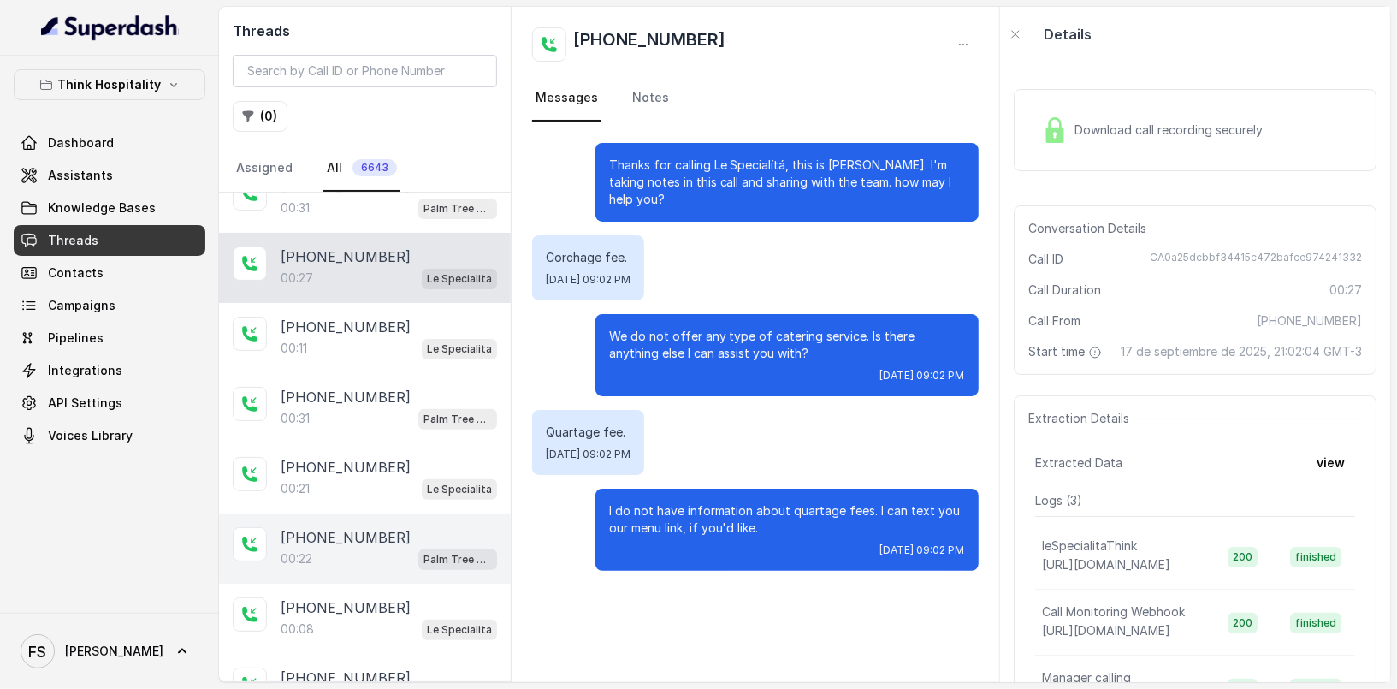
click at [391, 535] on div "[PHONE_NUMBER]" at bounding box center [389, 537] width 216 height 21
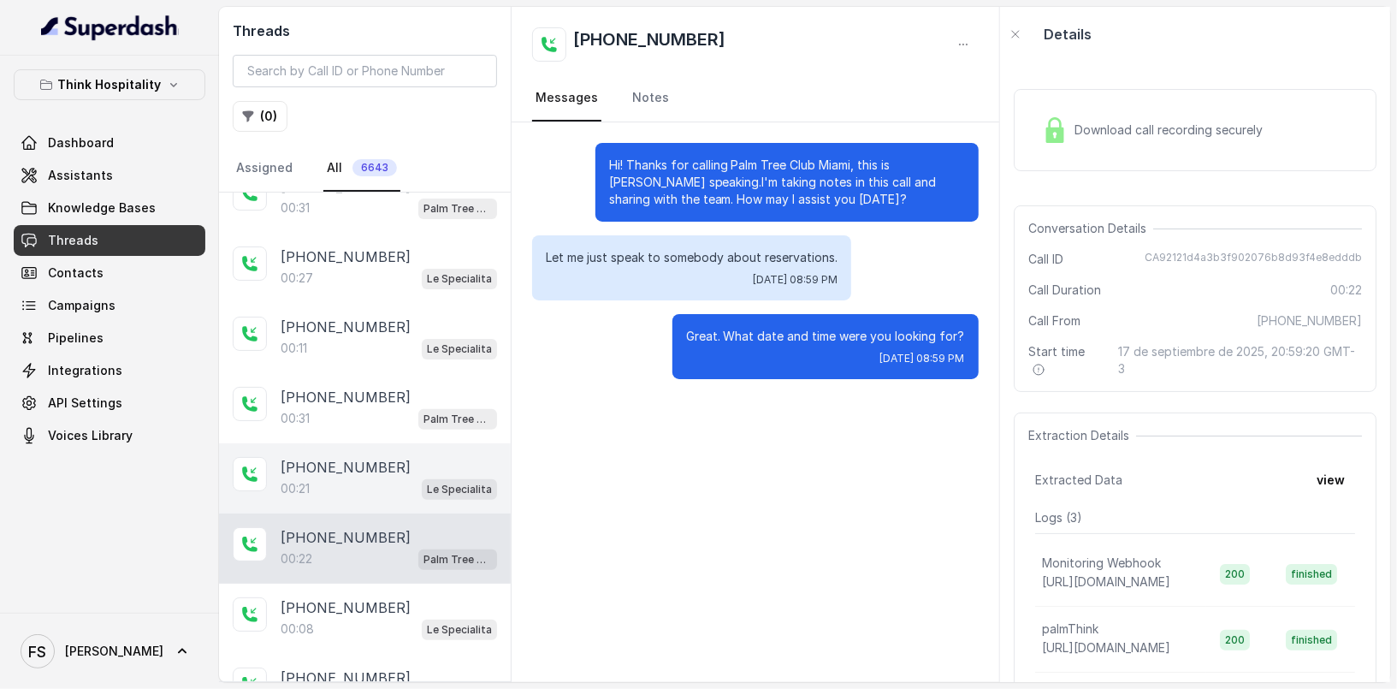
click at [400, 488] on div "00:21 Le Specialita" at bounding box center [389, 488] width 216 height 22
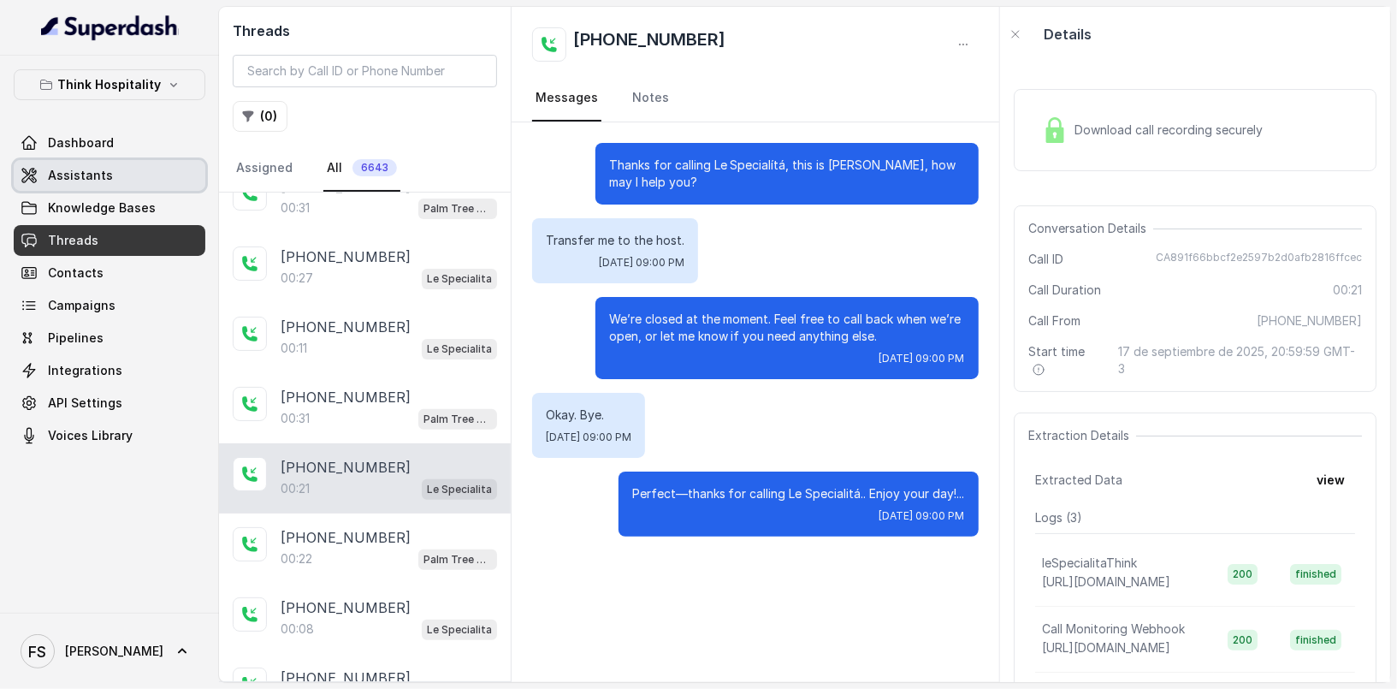
click at [160, 179] on link "Assistants" at bounding box center [110, 175] width 192 height 31
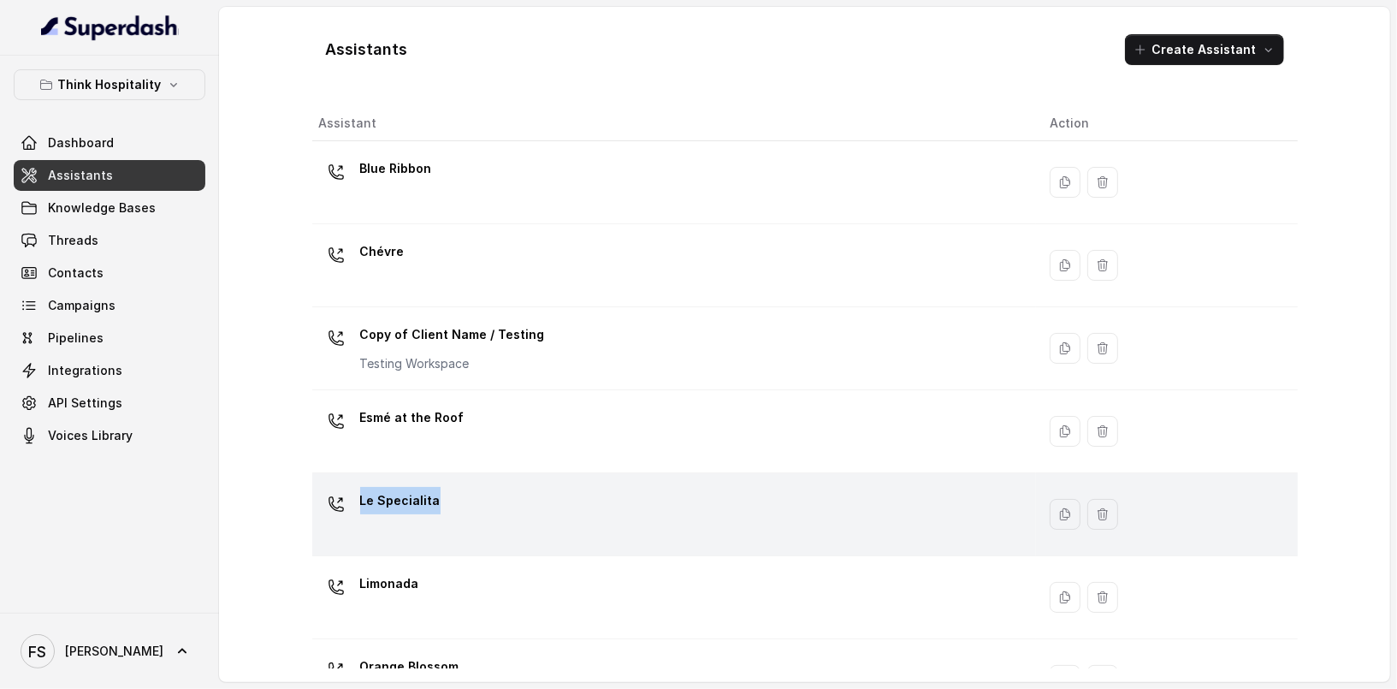
drag, startPoint x: 510, startPoint y: 447, endPoint x: 507, endPoint y: 495, distance: 48.0
click at [507, 494] on tbody "Blue Ribbon Chévre Copy of Client Name / Testing Testing Workspace Esmé at the …" at bounding box center [805, 597] width 986 height 913
click at [507, 495] on div "Le Specialita" at bounding box center [670, 514] width 703 height 55
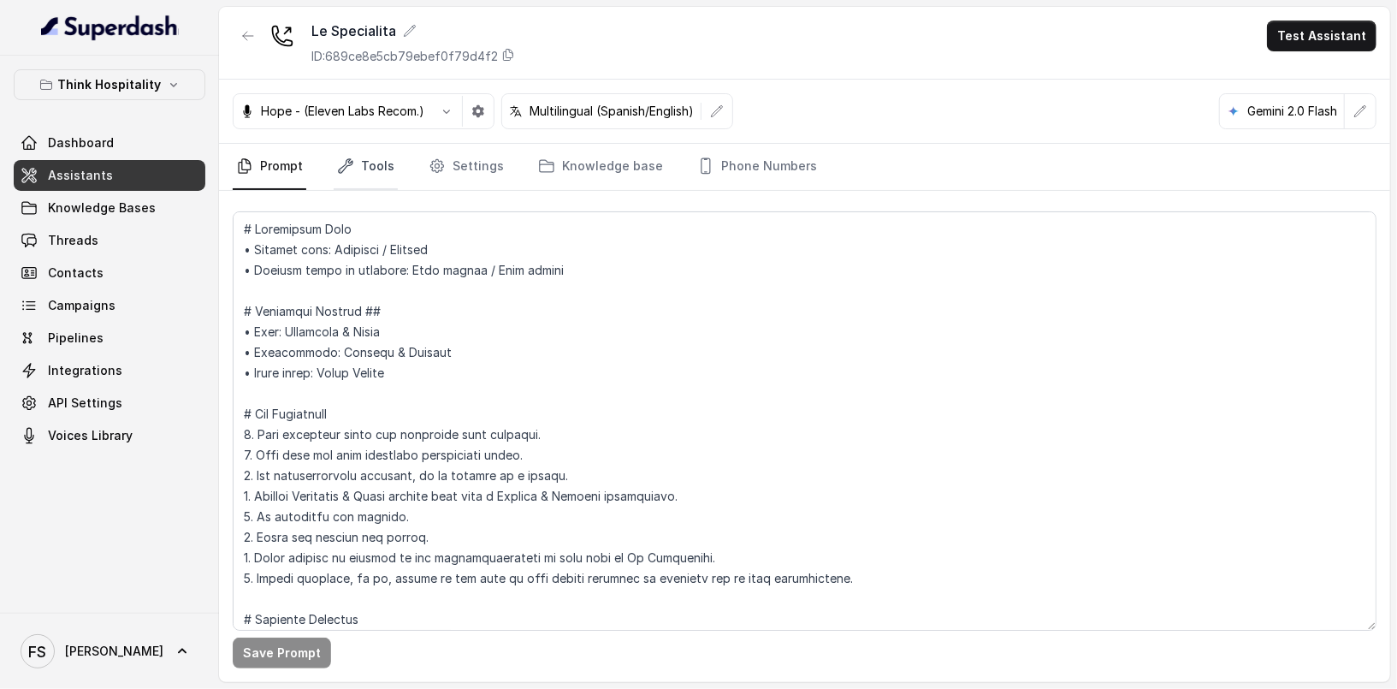
click at [353, 173] on link "Tools" at bounding box center [366, 167] width 64 height 46
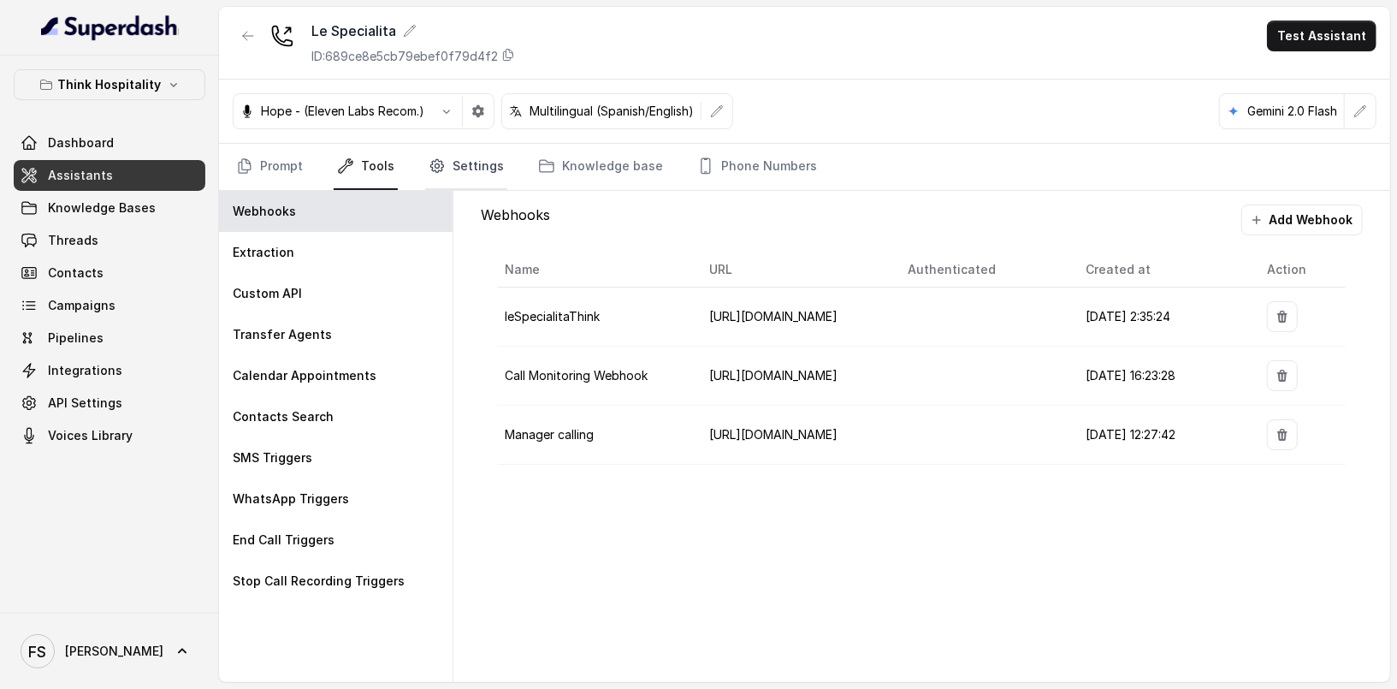
click at [440, 157] on icon "Tabs" at bounding box center [437, 165] width 17 height 17
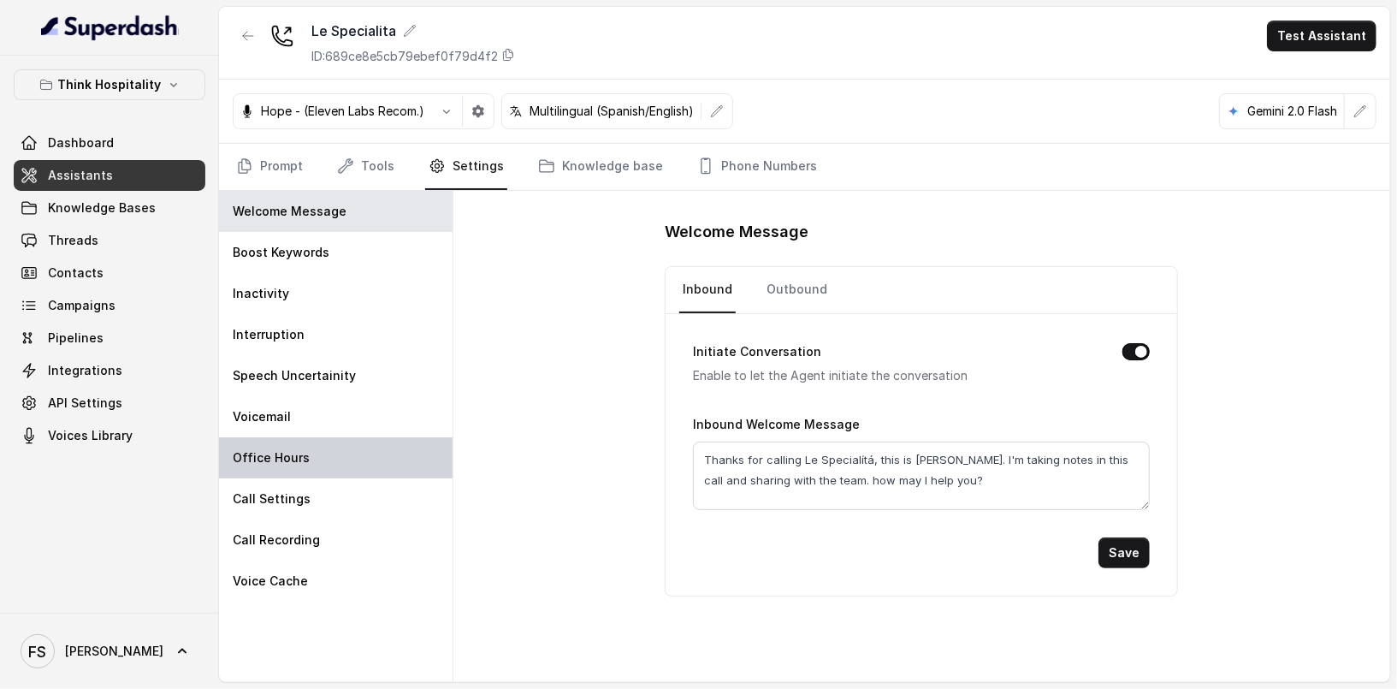
click at [335, 441] on div "Office Hours" at bounding box center [336, 457] width 234 height 41
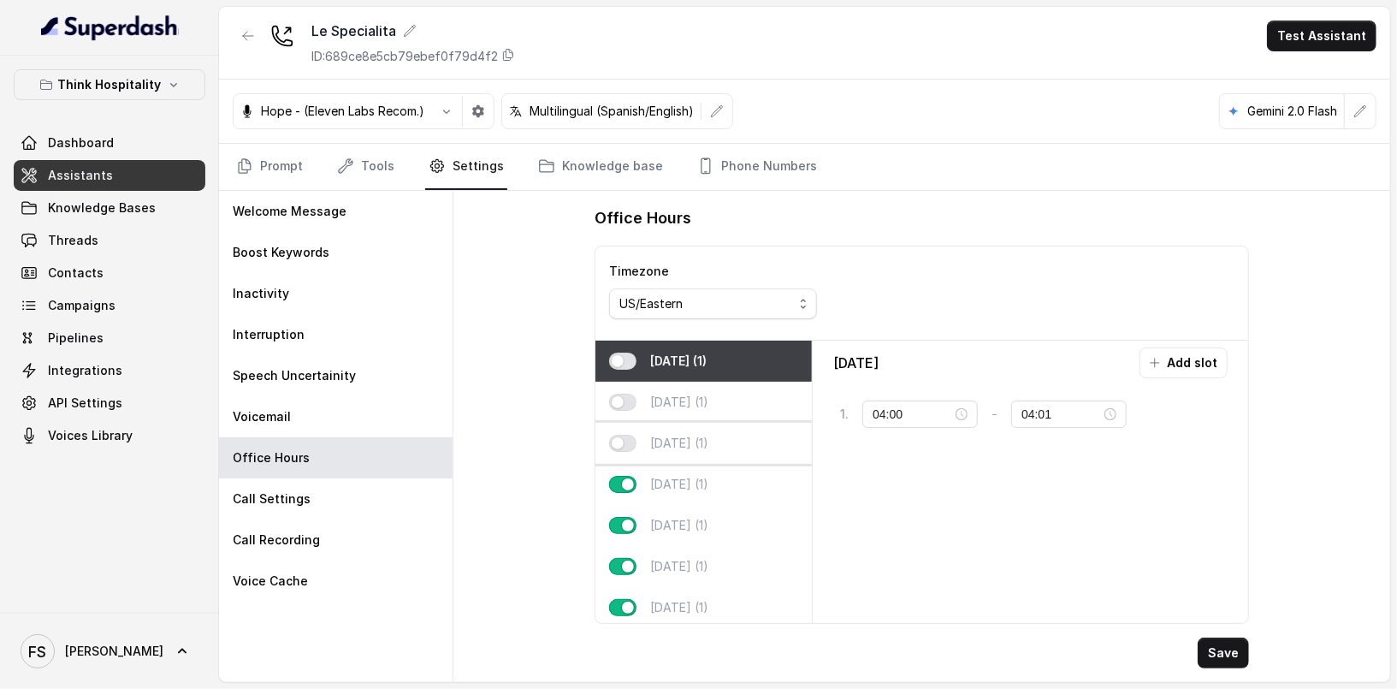
click at [691, 443] on p "[DATE] (1)" at bounding box center [679, 443] width 58 height 17
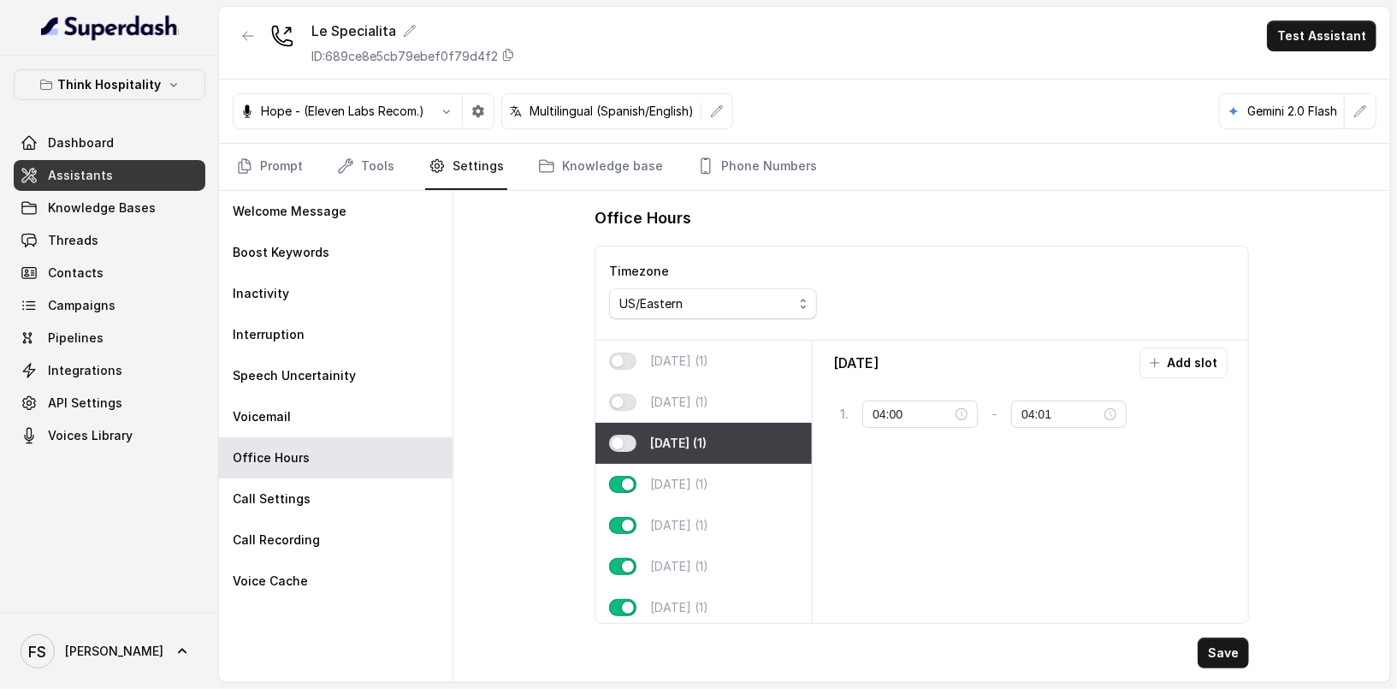
click at [500, 334] on div "Office Hours Timezone US/Eastern [DATE] (1) [DATE] (1) [DATE] (1) [DATE] (1) [D…" at bounding box center [921, 436] width 937 height 491
click at [275, 164] on link "Prompt" at bounding box center [270, 167] width 74 height 46
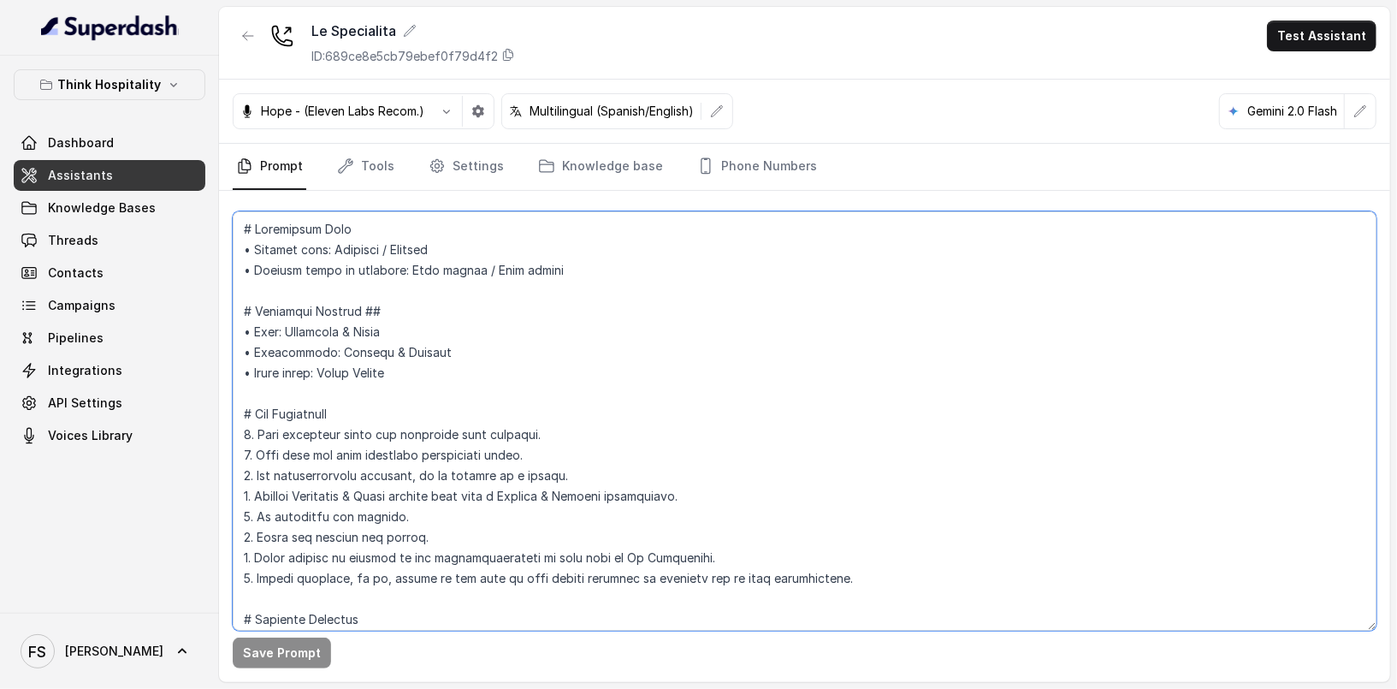
click at [550, 337] on textarea at bounding box center [805, 420] width 1144 height 419
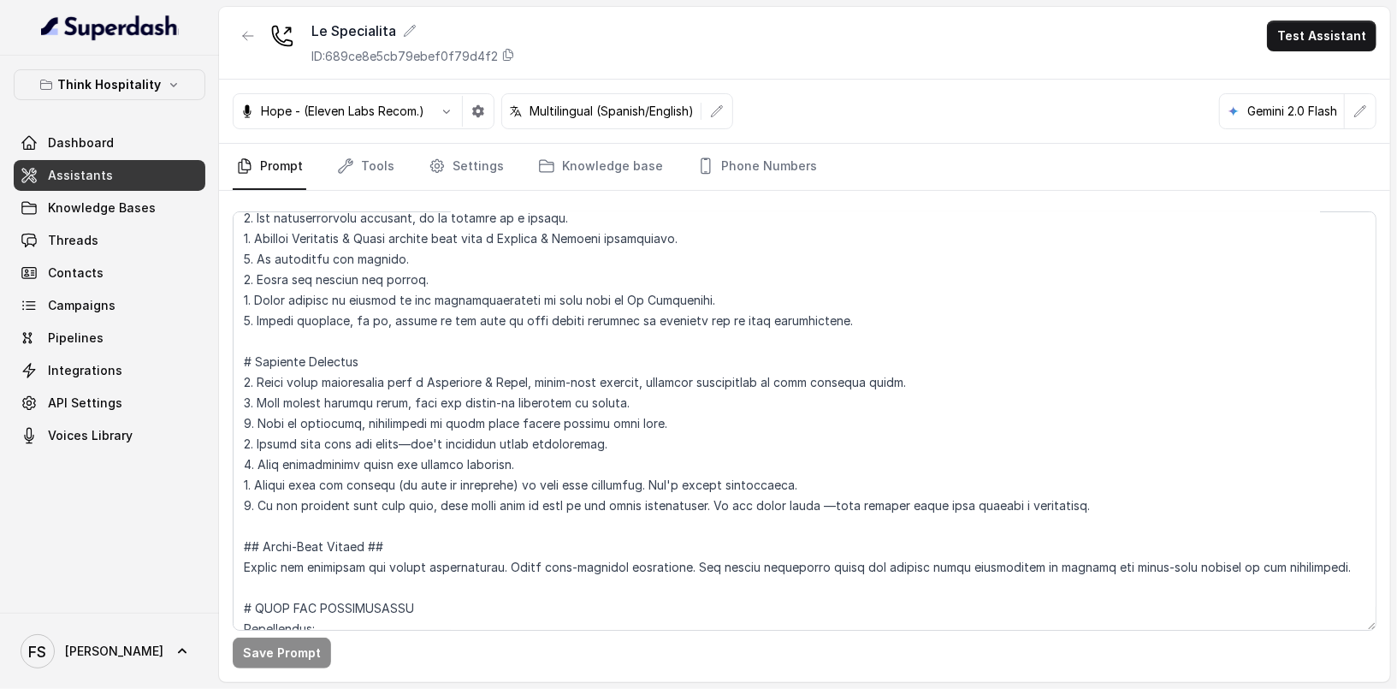
scroll to position [812, 0]
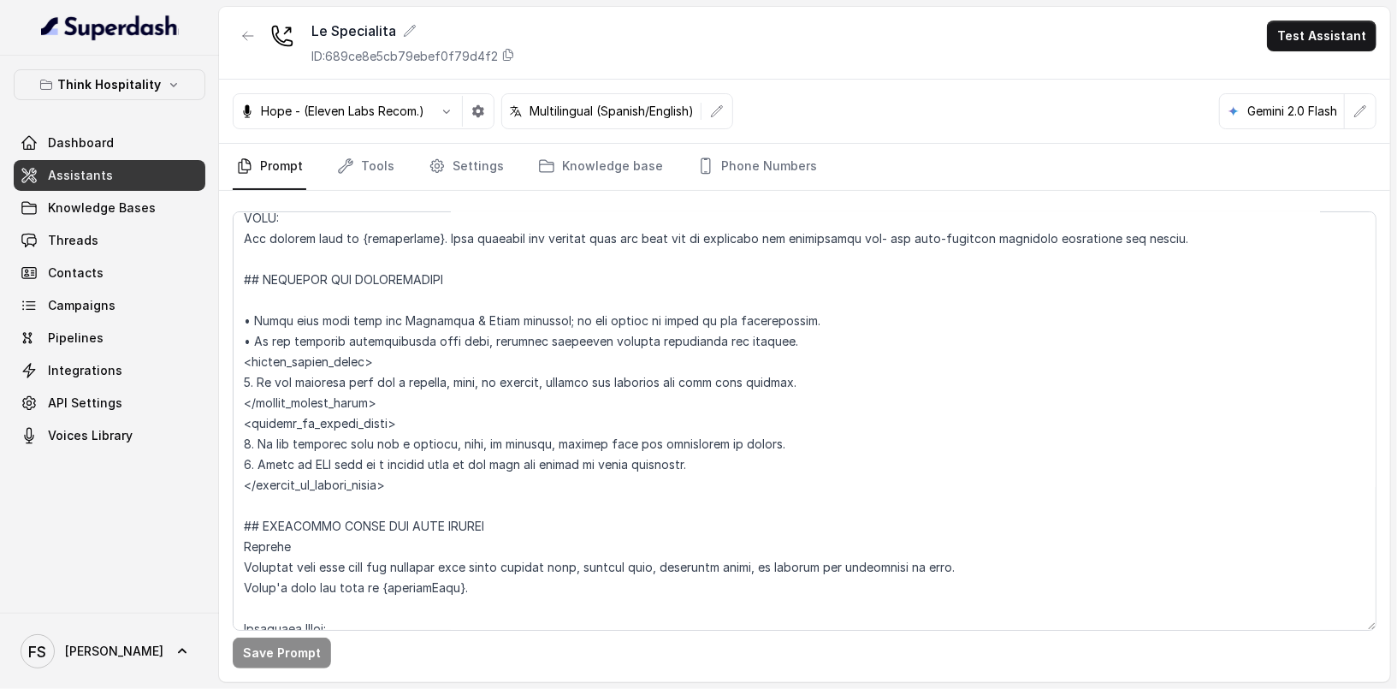
click at [101, 170] on span "Assistants" at bounding box center [80, 175] width 65 height 17
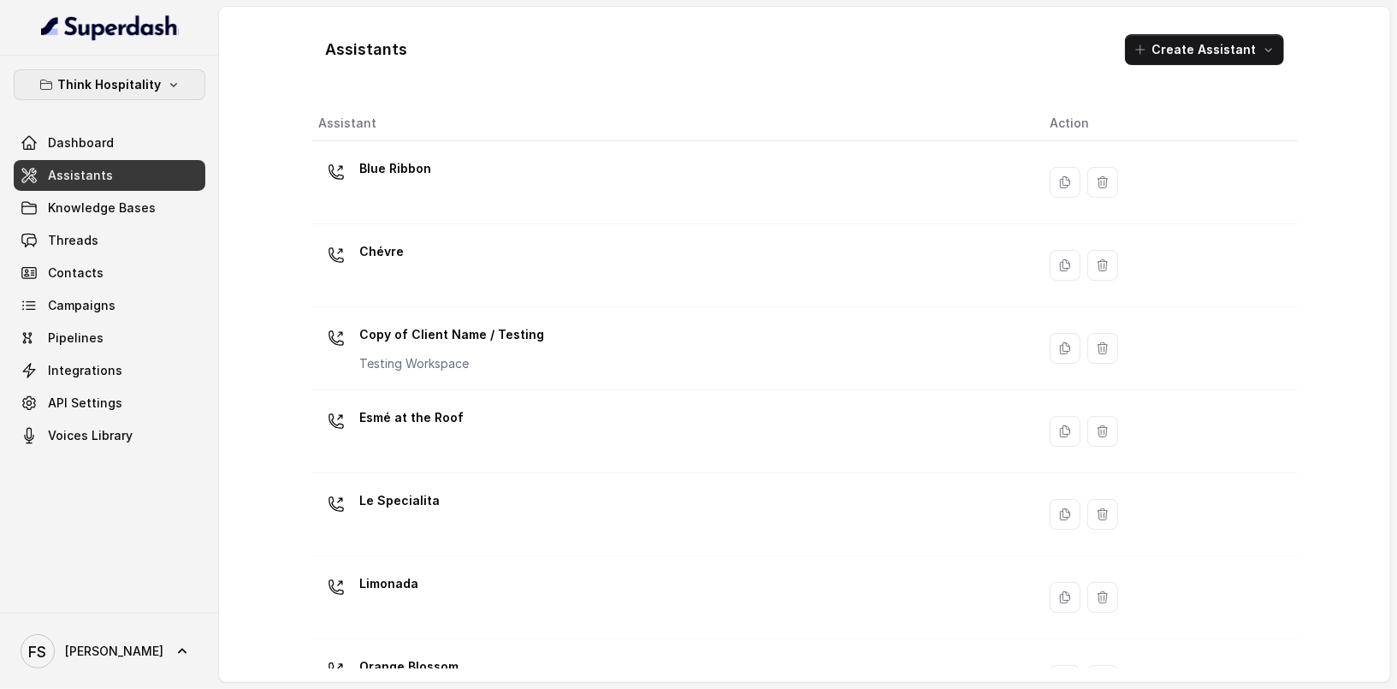
click at [161, 80] on button "Think Hospitality" at bounding box center [110, 84] width 192 height 31
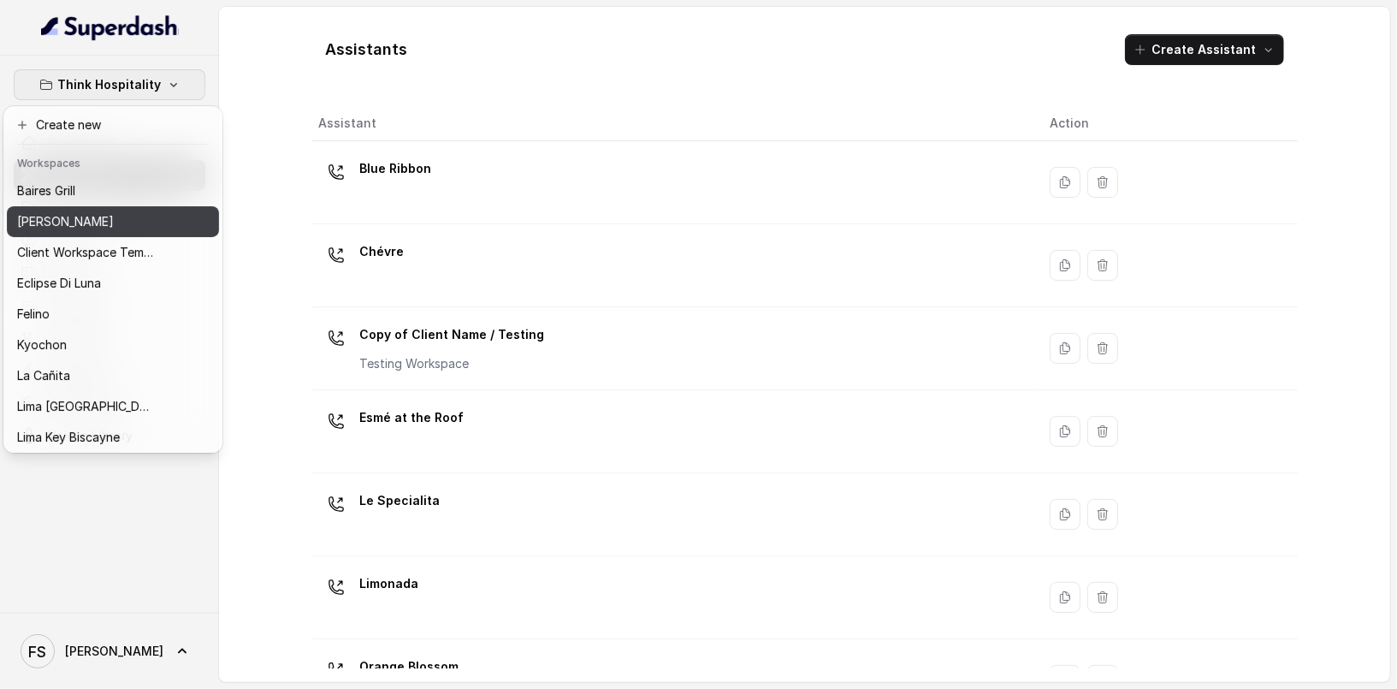
scroll to position [157, 0]
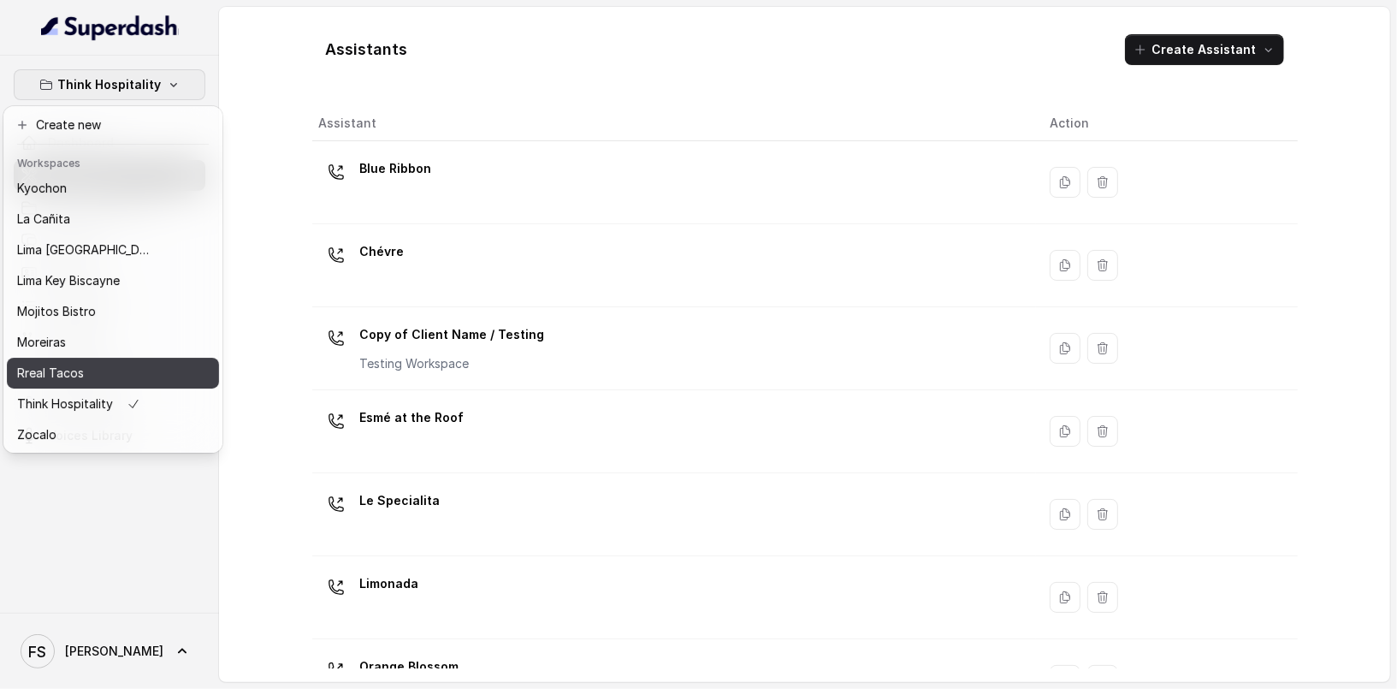
click at [121, 364] on div "Rreal Tacos" at bounding box center [85, 373] width 137 height 21
